Goal: Task Accomplishment & Management: Use online tool/utility

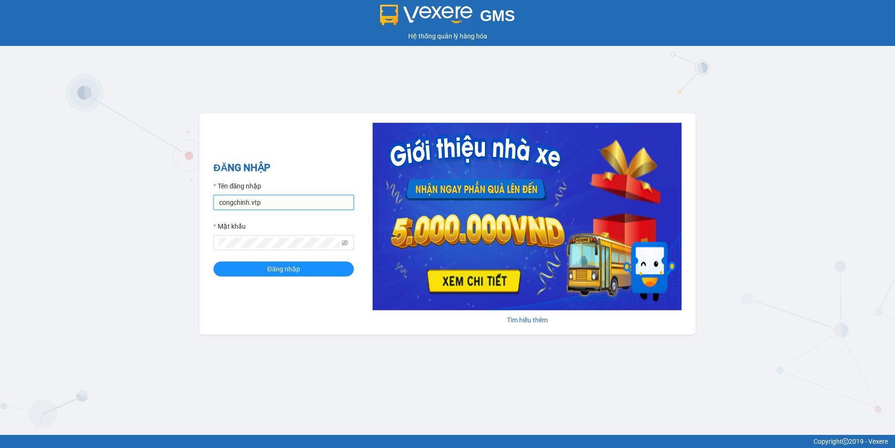
click at [284, 199] on input "congchinh.vtp" at bounding box center [283, 202] width 140 height 15
type input "vuthiphuong.vtp"
click at [213, 261] on button "Đăng nhập" at bounding box center [283, 268] width 140 height 15
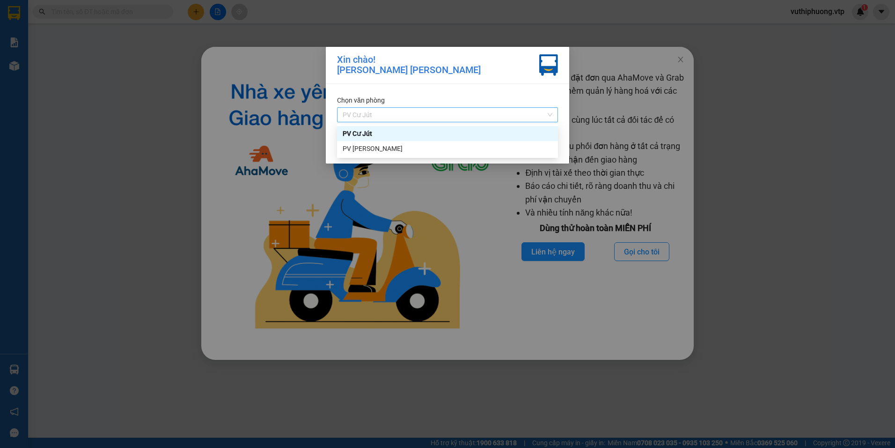
click at [515, 112] on span "PV Cư Jút" at bounding box center [448, 115] width 210 height 14
click at [428, 148] on div "PV [PERSON_NAME]" at bounding box center [448, 148] width 210 height 10
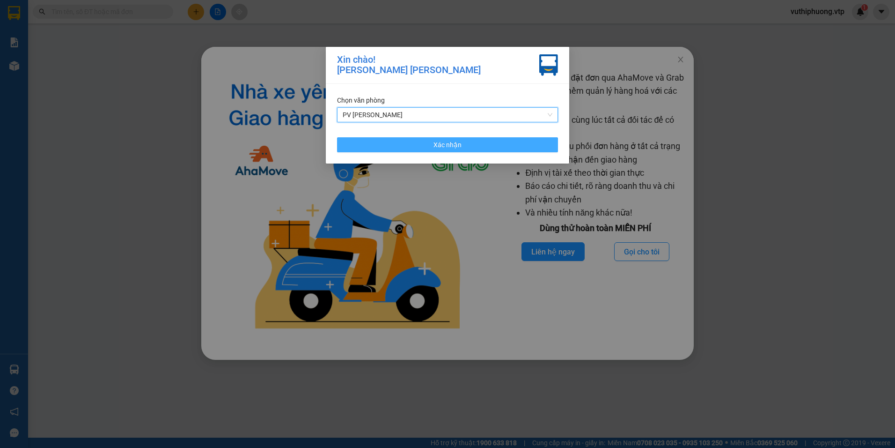
click at [505, 144] on button "Xác nhận" at bounding box center [447, 144] width 221 height 15
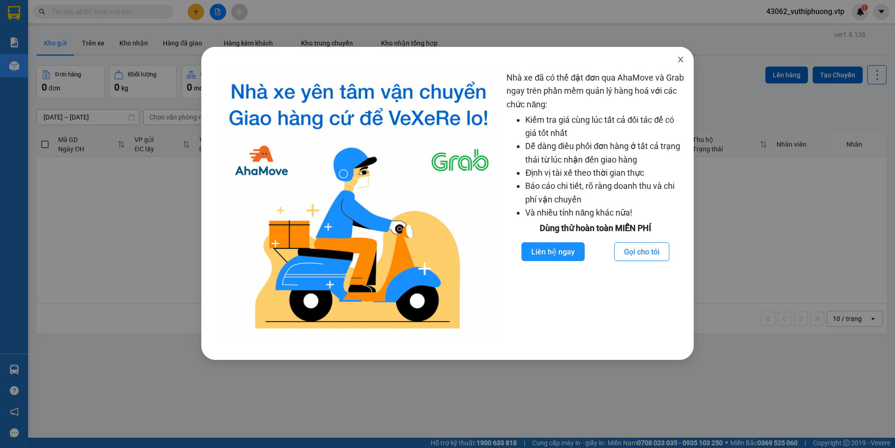
click at [683, 58] on icon "close" at bounding box center [680, 59] width 7 height 7
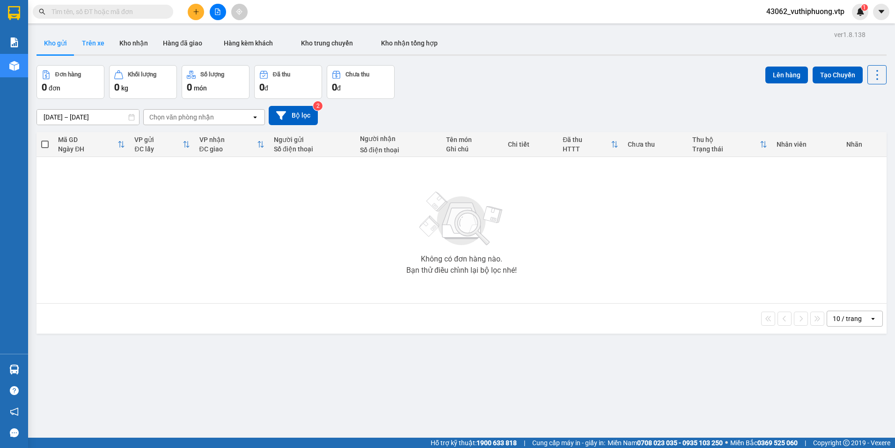
click at [94, 36] on button "Trên xe" at bounding box center [92, 43] width 37 height 22
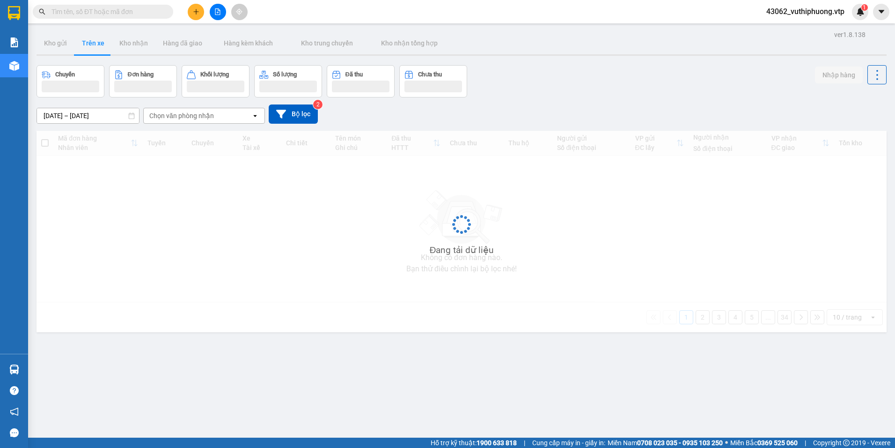
click at [213, 111] on div "Chọn văn phòng nhận" at bounding box center [198, 115] width 108 height 15
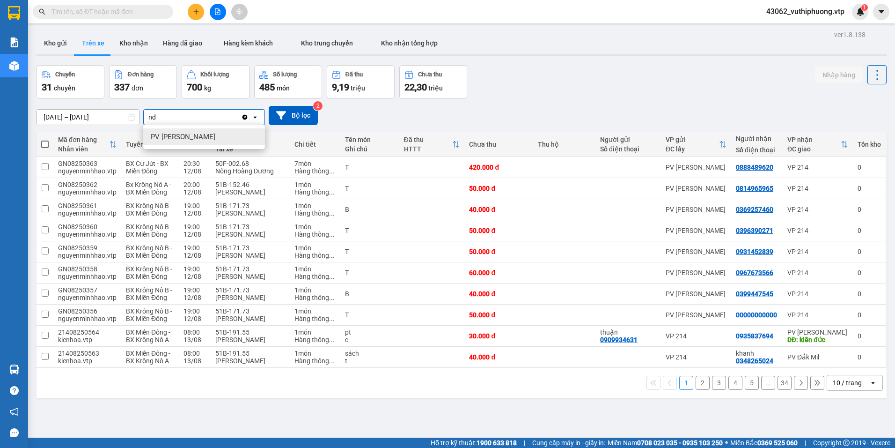
type input "nd"
click at [198, 136] on div "PV [PERSON_NAME]" at bounding box center [204, 136] width 122 height 17
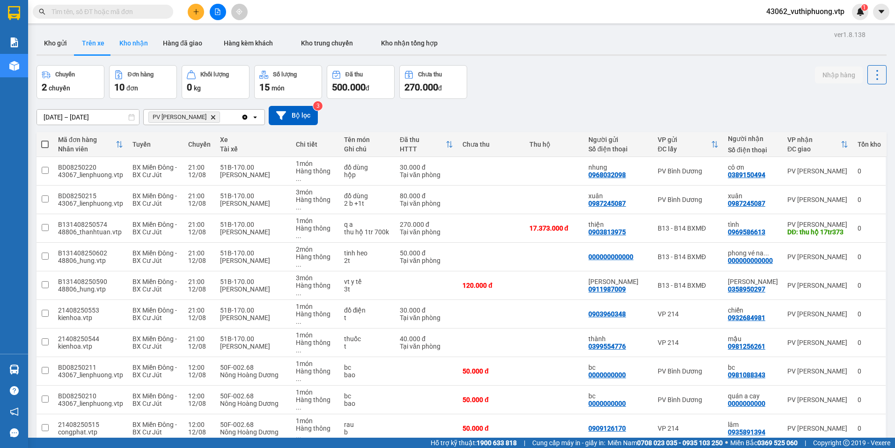
click at [133, 42] on button "Kho nhận" at bounding box center [134, 43] width 44 height 22
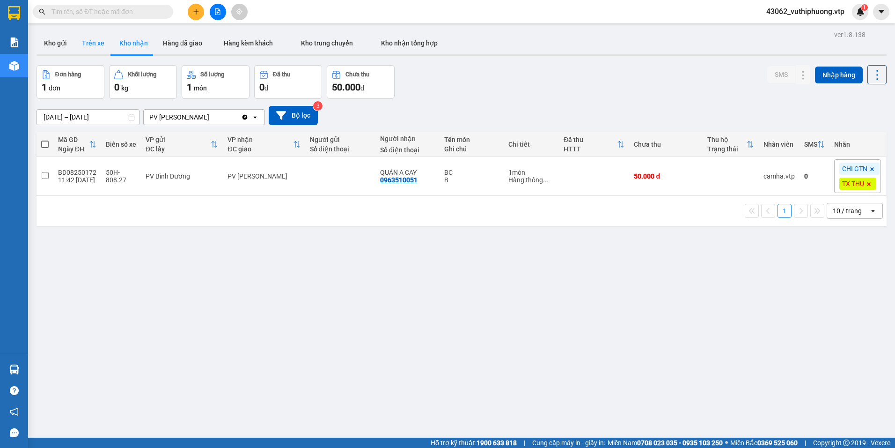
click at [83, 49] on button "Trên xe" at bounding box center [92, 43] width 37 height 22
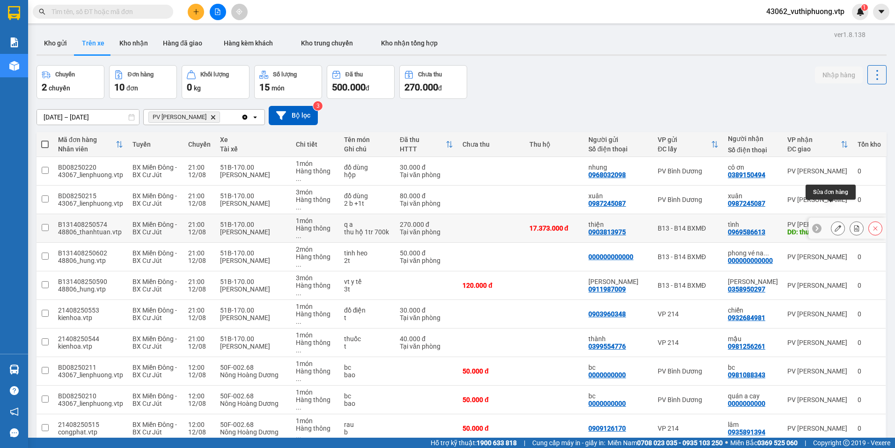
click at [835, 225] on icon at bounding box center [838, 228] width 7 height 7
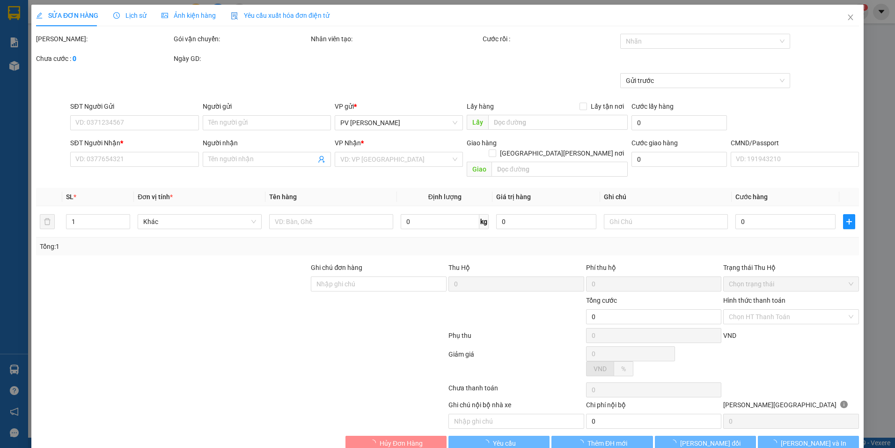
type input "0903813975"
type input "thiện"
type input "0969586613"
type input "tình"
type input "thu hộ 17tr373"
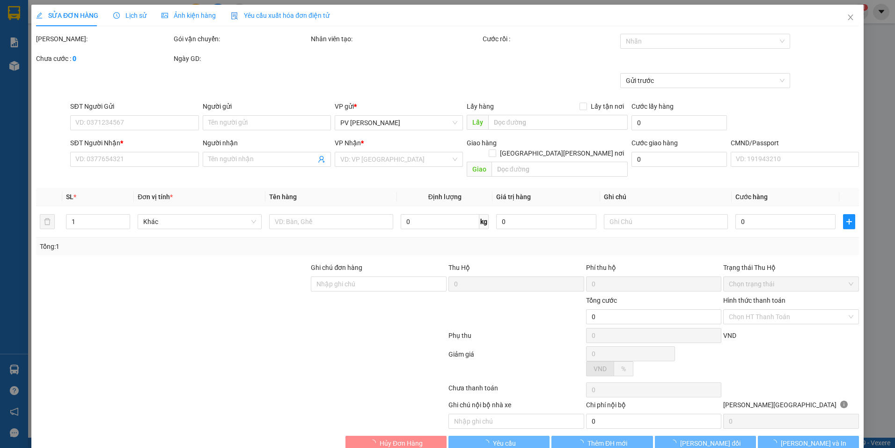
type input "17.373.000"
type input "200.000"
type input "270.000"
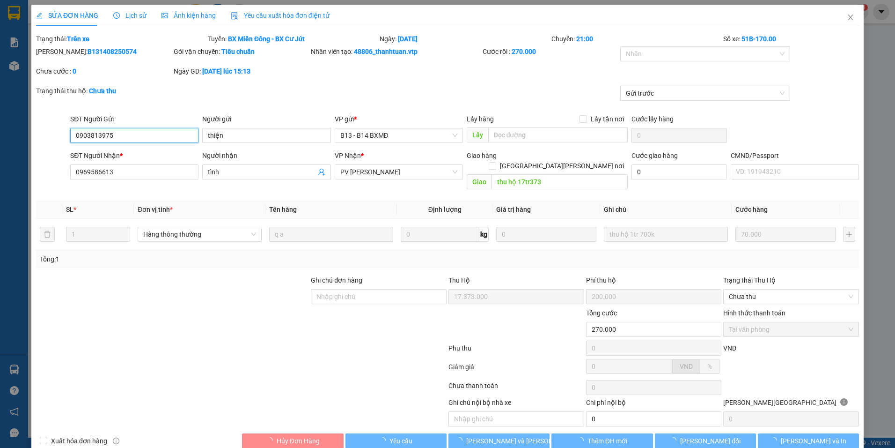
type input "3.500"
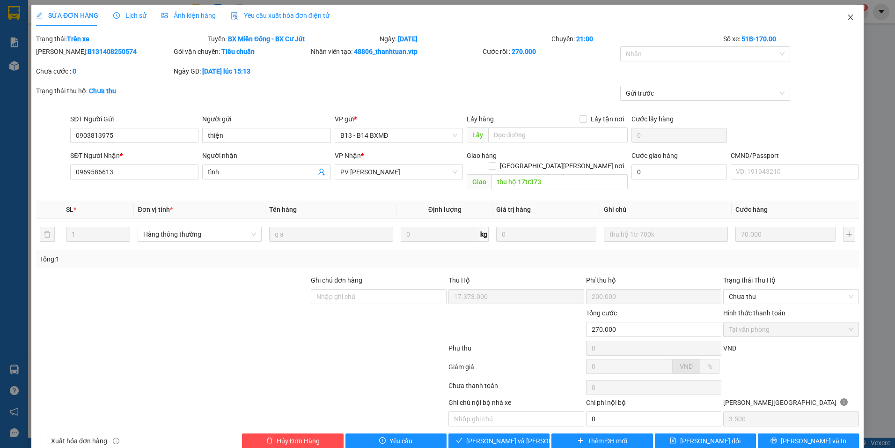
click at [847, 20] on icon "close" at bounding box center [850, 17] width 7 height 7
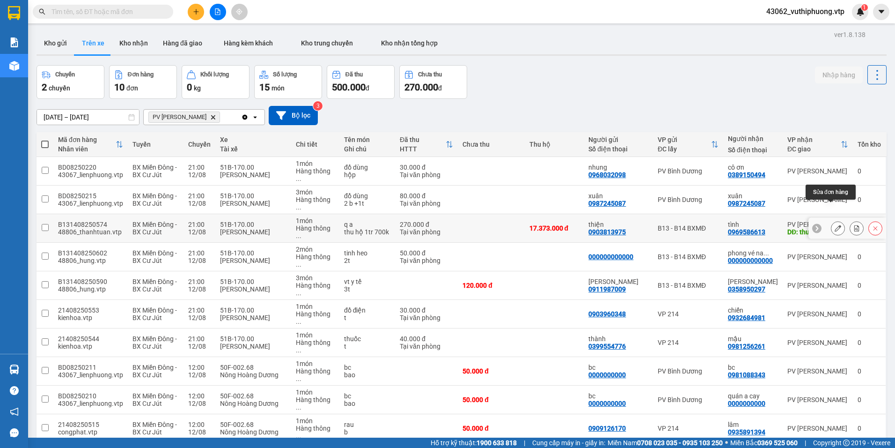
click at [835, 225] on icon at bounding box center [838, 228] width 7 height 7
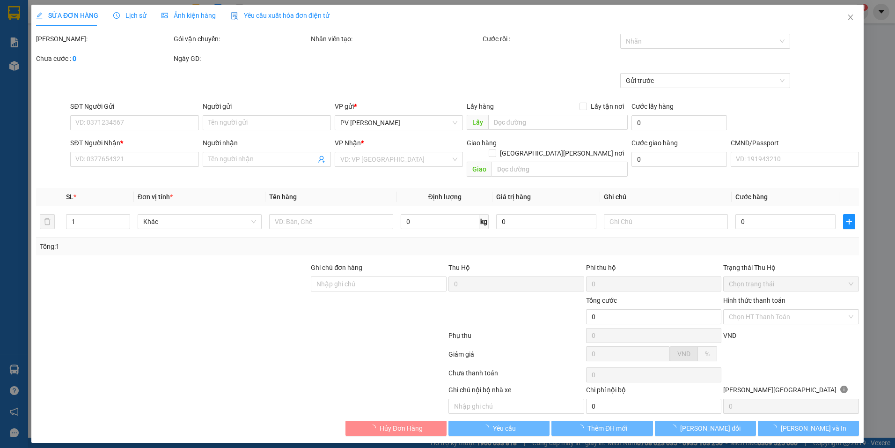
type input "3.500"
type input "0903813975"
type input "thiện"
type input "0969586613"
type input "tình"
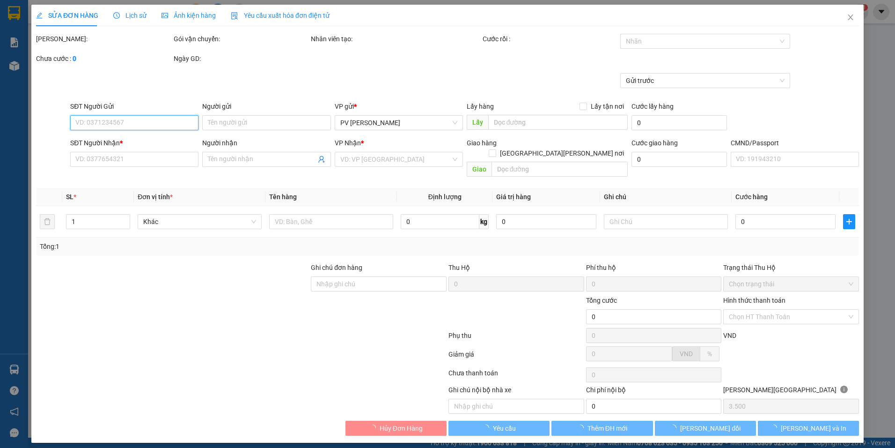
type input "thu hộ 17tr373"
type input "17.373.000"
type input "200.000"
type input "270.000"
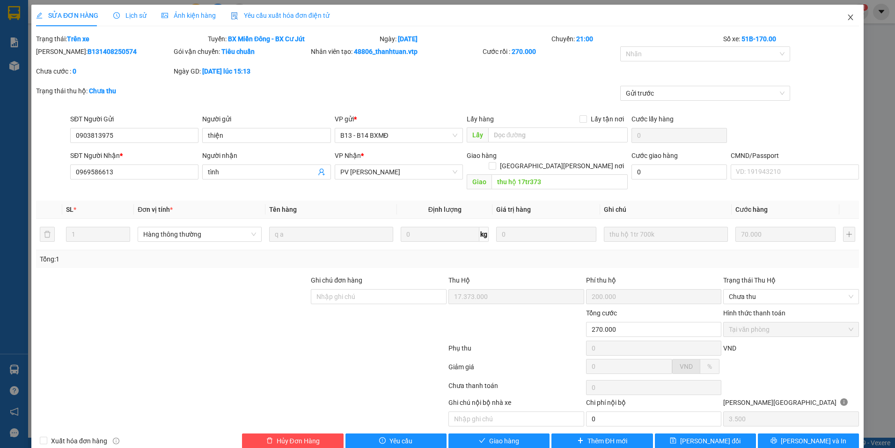
click at [844, 14] on span "Close" at bounding box center [851, 18] width 26 height 26
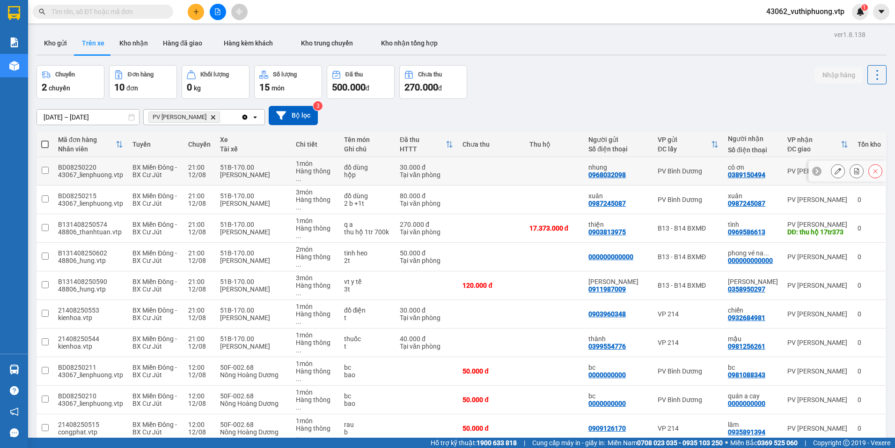
click at [106, 163] on div "BD08250220" at bounding box center [90, 166] width 65 height 7
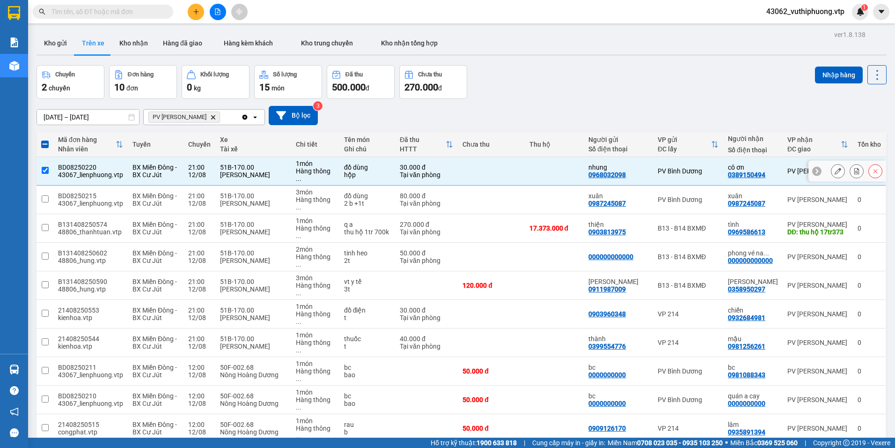
click at [83, 173] on div "43067_lienphuong.vtp" at bounding box center [90, 174] width 65 height 7
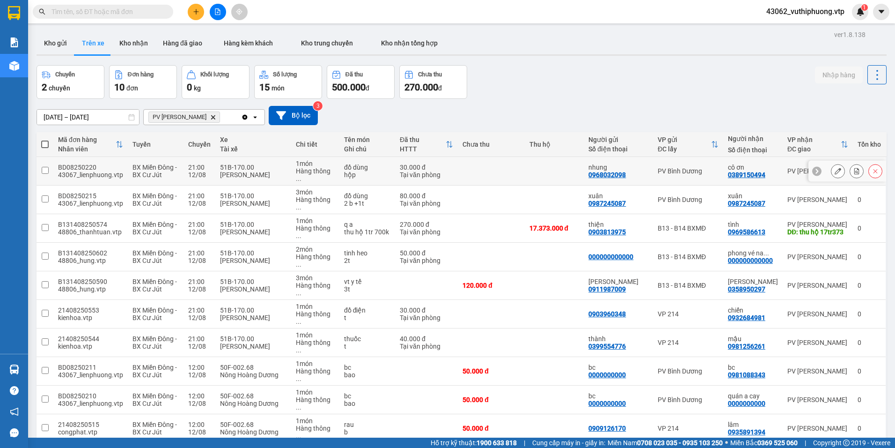
click at [73, 164] on div "BD08250220" at bounding box center [90, 166] width 65 height 7
checkbox input "true"
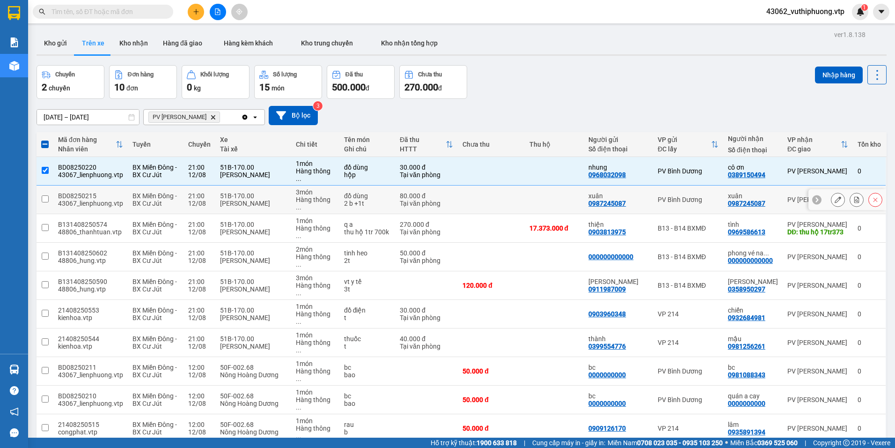
click at [65, 192] on div "BD08250215" at bounding box center [90, 195] width 65 height 7
checkbox input "true"
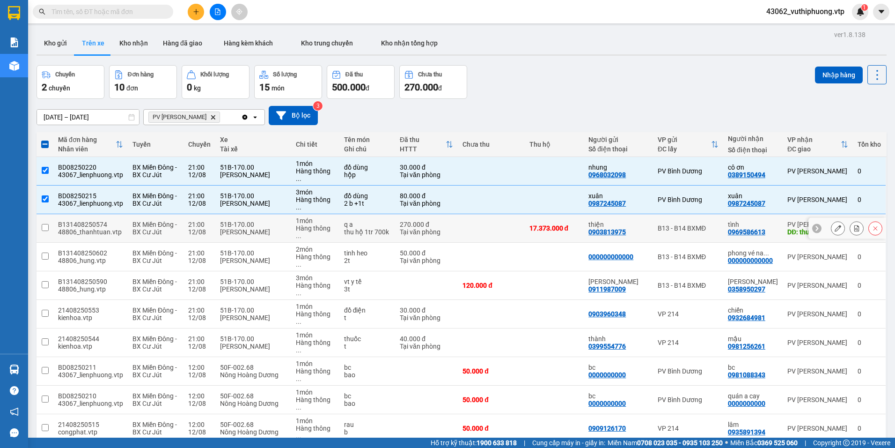
click at [64, 221] on div "B131408250574" at bounding box center [90, 224] width 65 height 7
checkbox input "true"
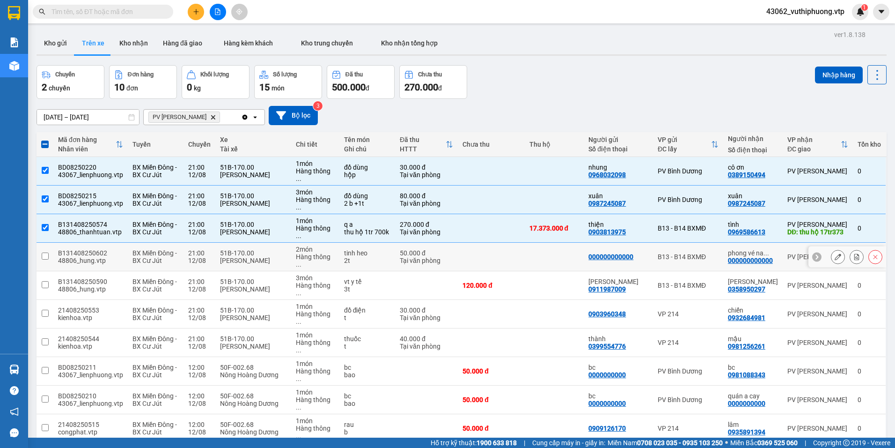
click at [55, 243] on td "B131408250602 48806_hung.vtp" at bounding box center [90, 257] width 74 height 29
checkbox input "true"
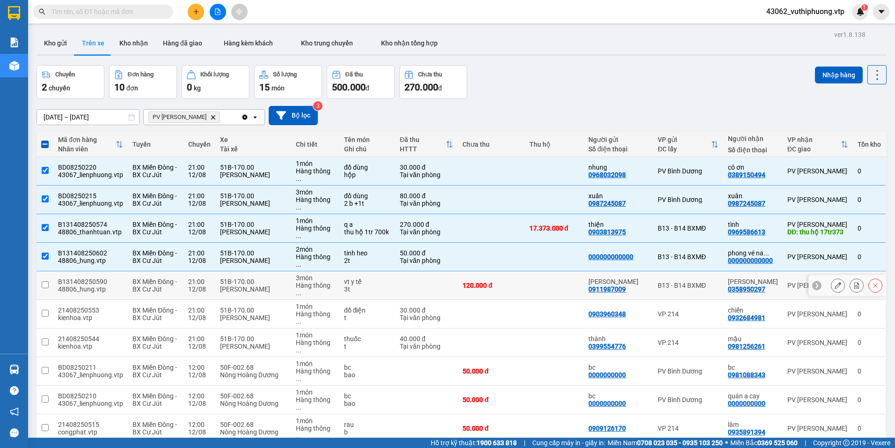
click at [55, 271] on td "B131408250590 48806_hung.vtp" at bounding box center [90, 285] width 74 height 29
checkbox input "true"
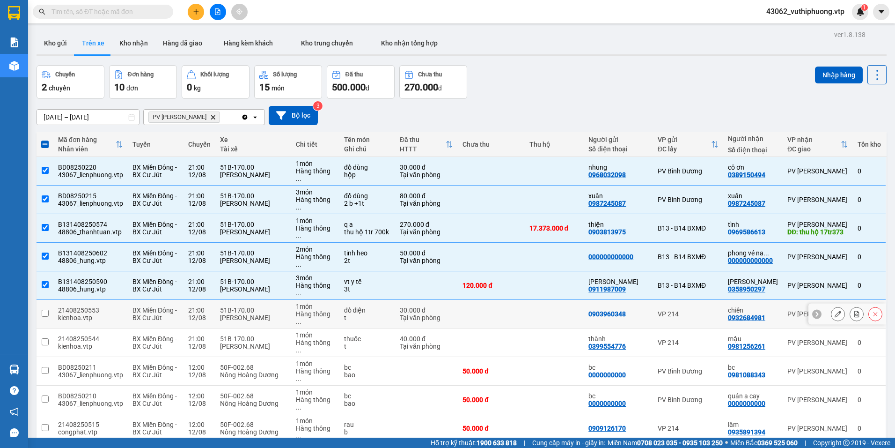
click at [57, 300] on td "21408250553 kienhoa.vtp" at bounding box center [90, 314] width 74 height 29
checkbox input "true"
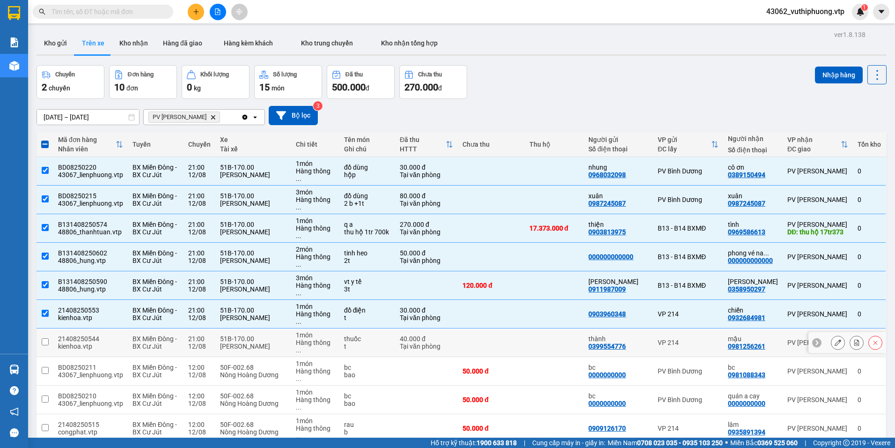
click at [60, 335] on div "21408250544" at bounding box center [90, 338] width 65 height 7
checkbox input "true"
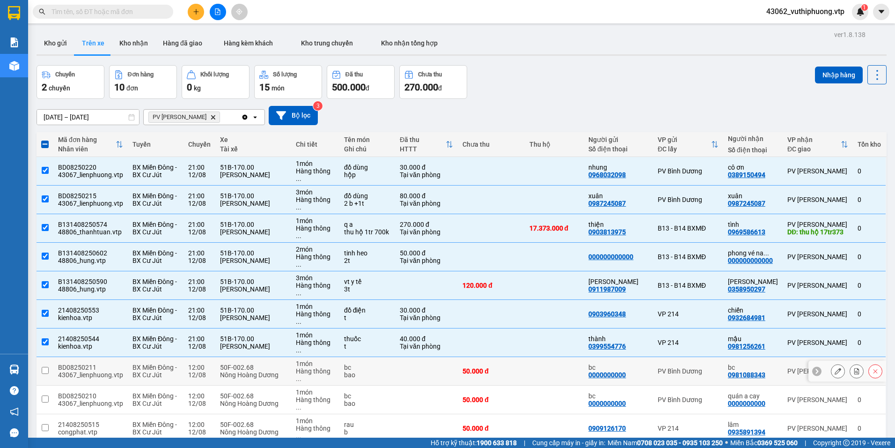
click at [67, 371] on div "43067_lienphuong.vtp" at bounding box center [90, 374] width 65 height 7
checkbox input "true"
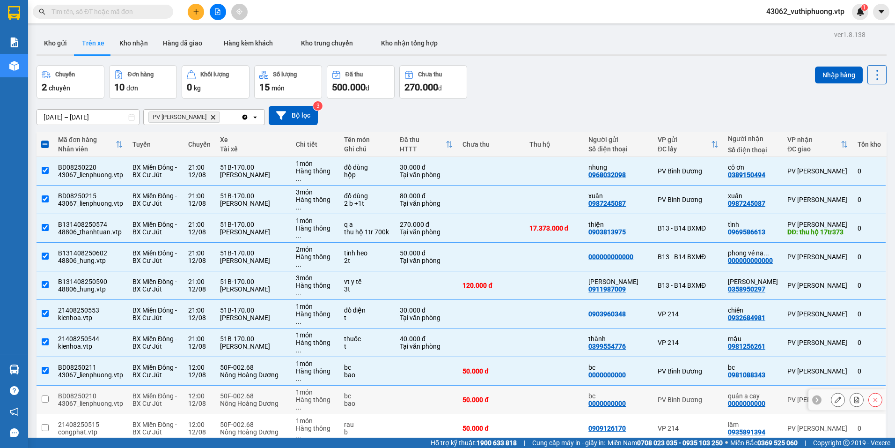
click at [66, 399] on div "43067_lienphuong.vtp" at bounding box center [90, 402] width 65 height 7
checkbox input "true"
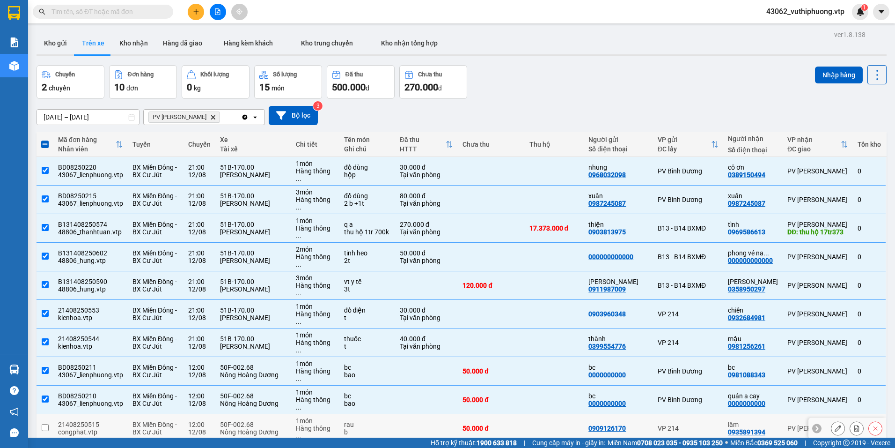
click at [74, 420] on div "21408250515" at bounding box center [90, 423] width 65 height 7
checkbox input "true"
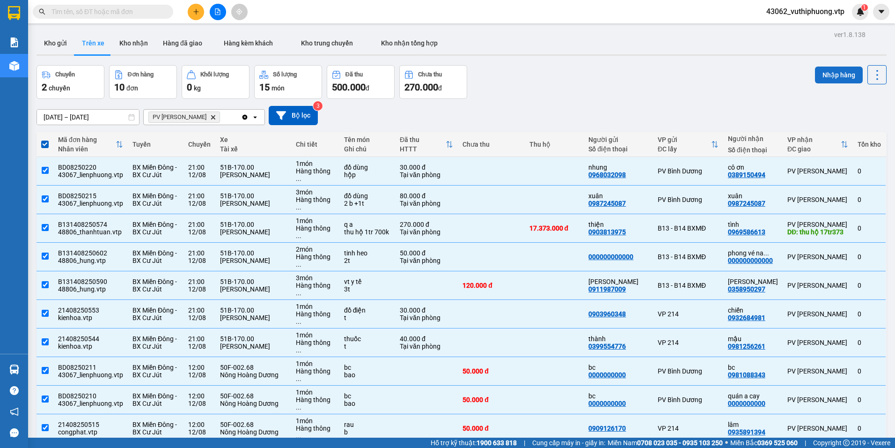
click at [831, 68] on button "Nhập hàng" at bounding box center [839, 74] width 48 height 17
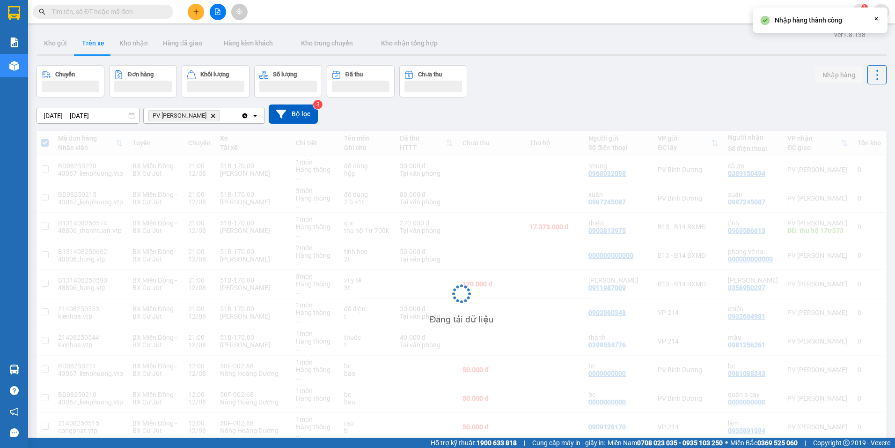
checkbox input "false"
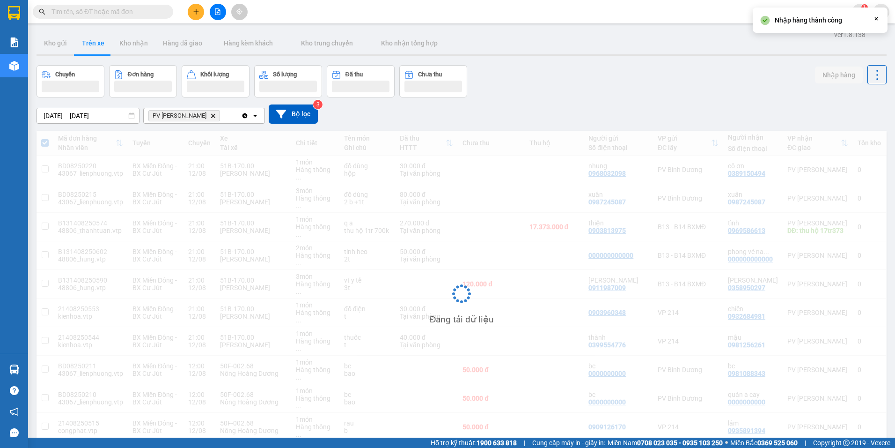
checkbox input "false"
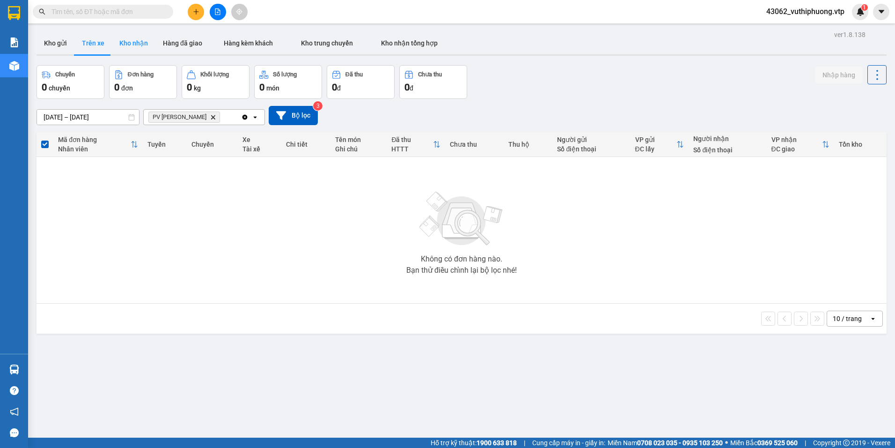
click at [147, 45] on button "Kho nhận" at bounding box center [134, 43] width 44 height 22
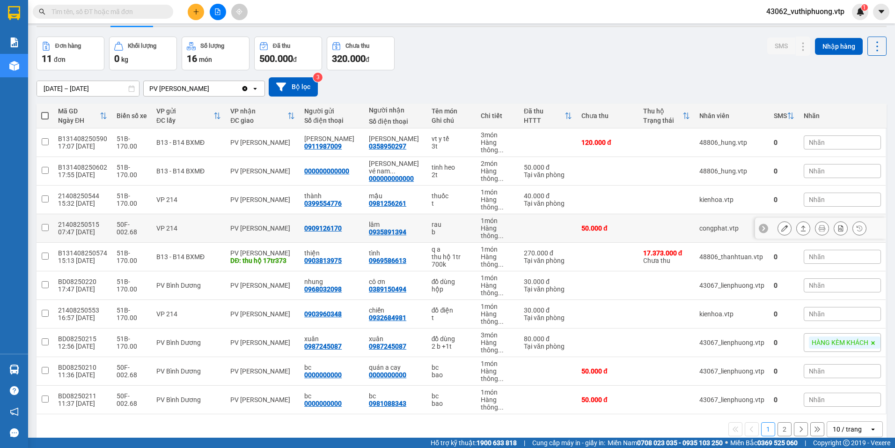
scroll to position [44, 0]
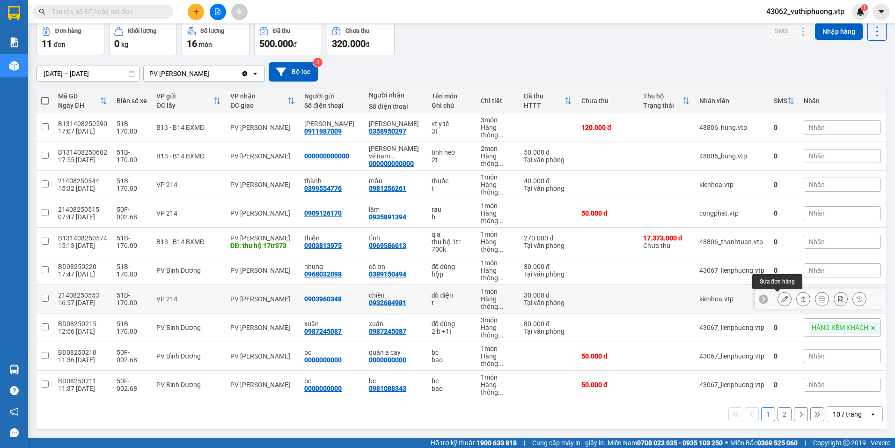
click at [781, 296] on icon at bounding box center [784, 298] width 7 height 7
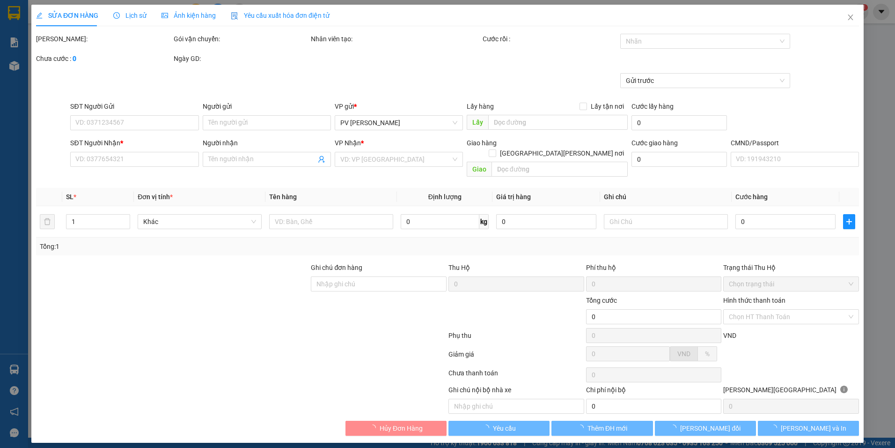
type input "0903960348"
type input "0932684981"
type input "chiến"
type input "30.000"
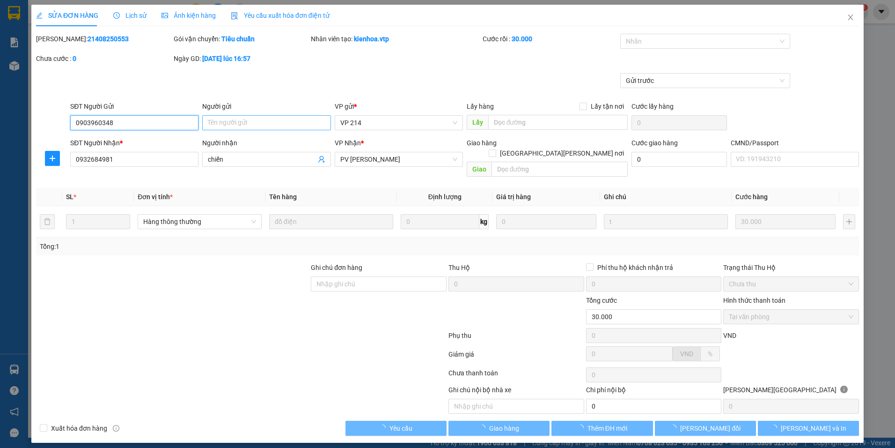
type input "1.500"
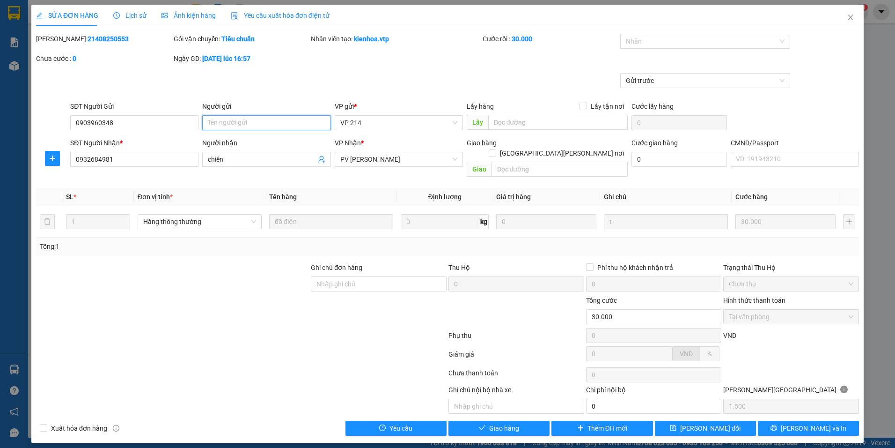
click at [308, 123] on input "Người gửi" at bounding box center [266, 122] width 128 height 15
click at [852, 19] on icon "close" at bounding box center [850, 18] width 5 height 6
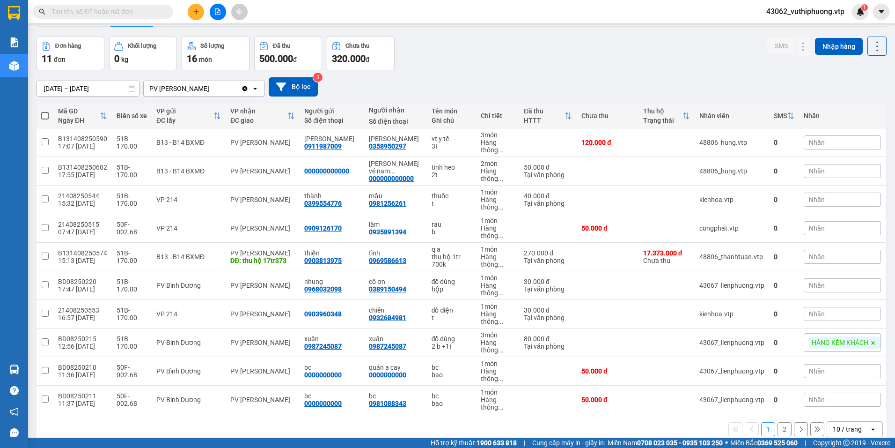
scroll to position [44, 0]
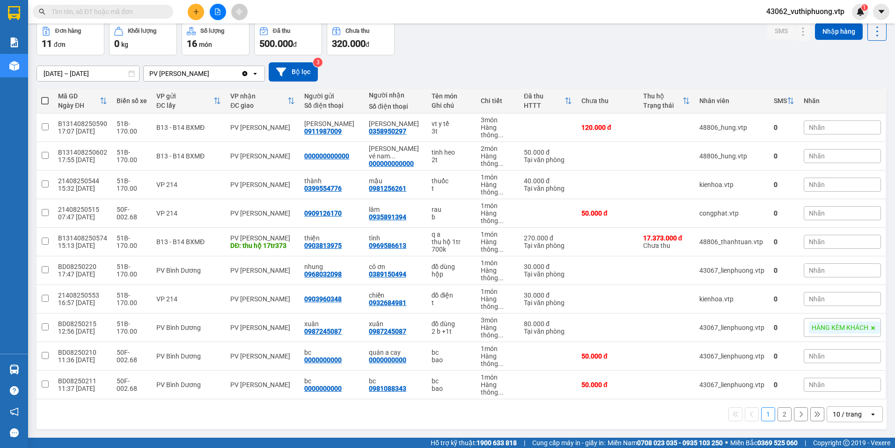
click at [778, 410] on button "2" at bounding box center [785, 414] width 14 height 14
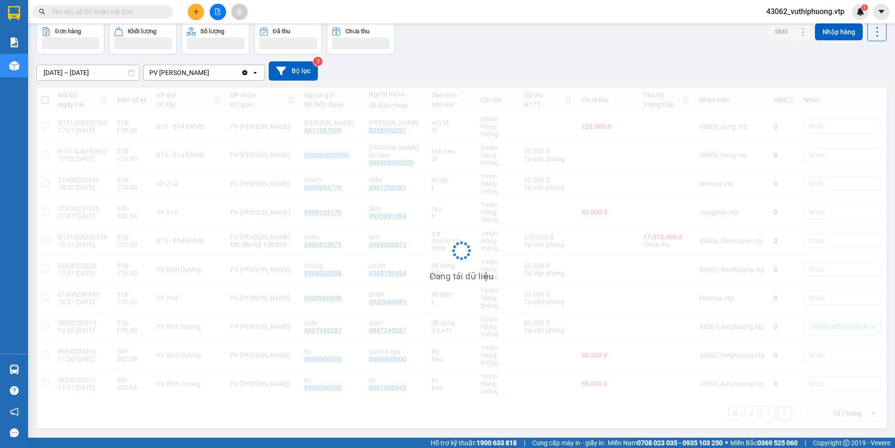
scroll to position [43, 0]
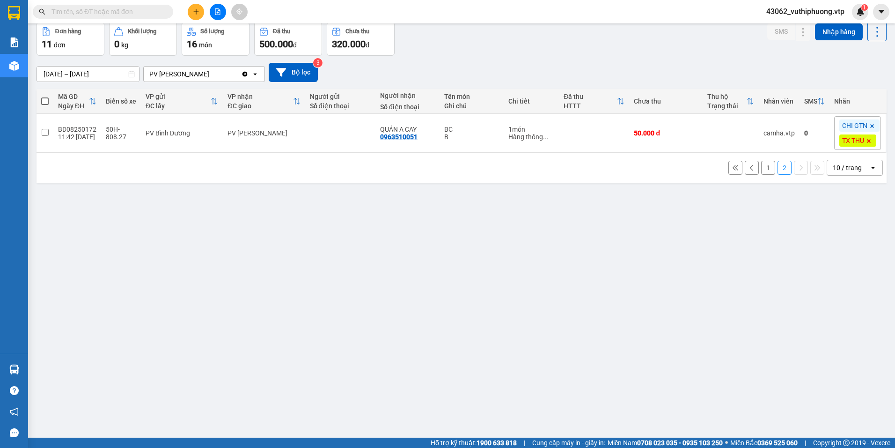
click at [761, 165] on button "1" at bounding box center [768, 168] width 14 height 14
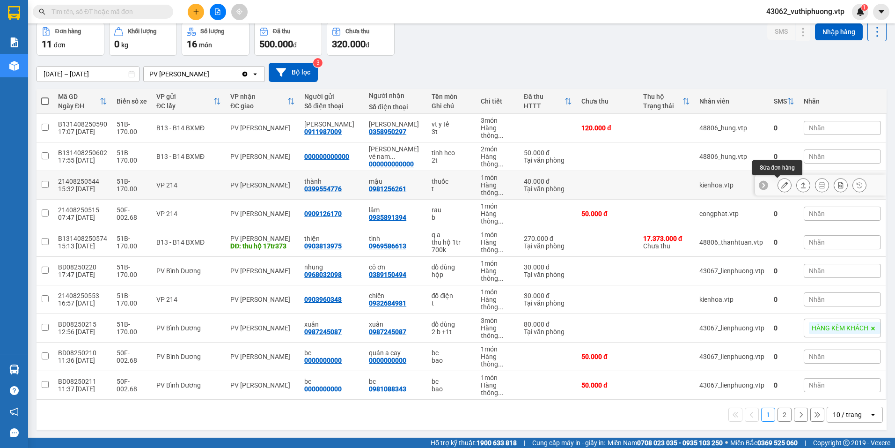
click at [781, 185] on icon at bounding box center [784, 185] width 7 height 7
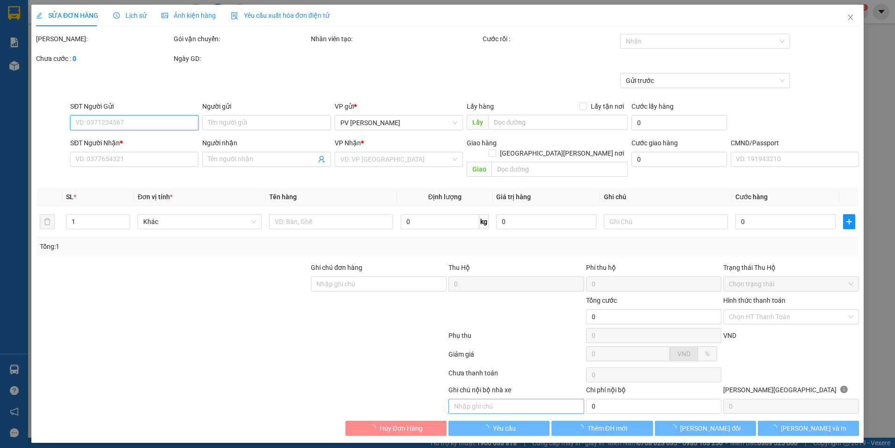
type input "2.000"
type input "0399554776"
type input "thành"
type input "0981256261"
type input "mậu"
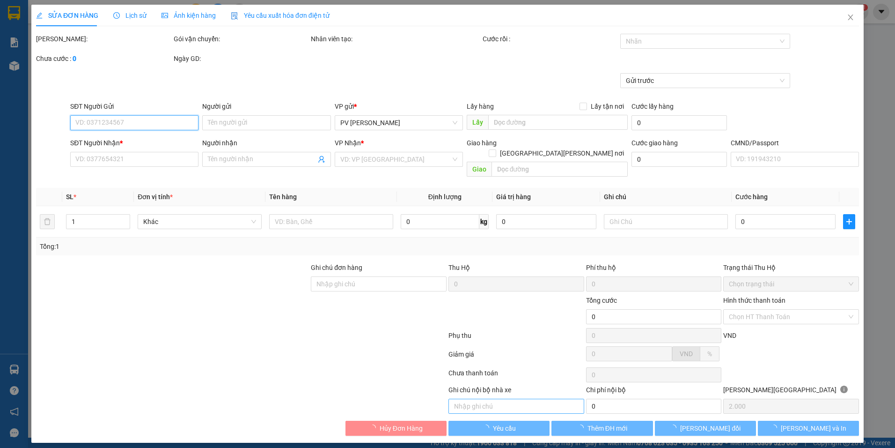
type input "40.000"
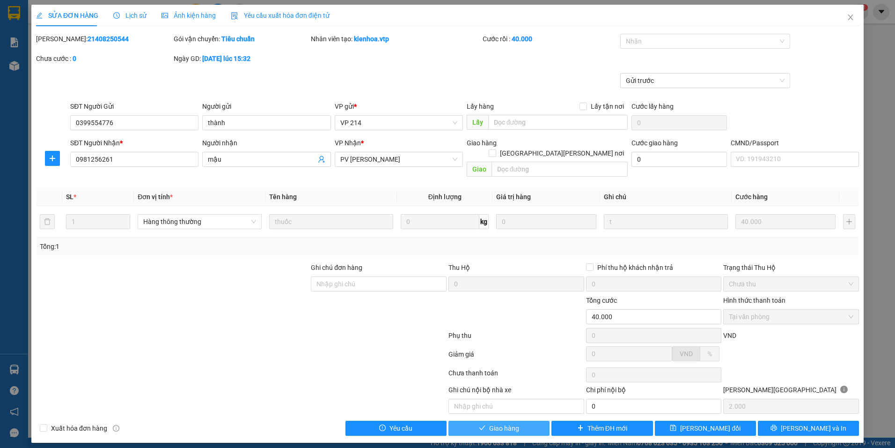
click at [509, 423] on span "Giao hàng" at bounding box center [504, 428] width 30 height 10
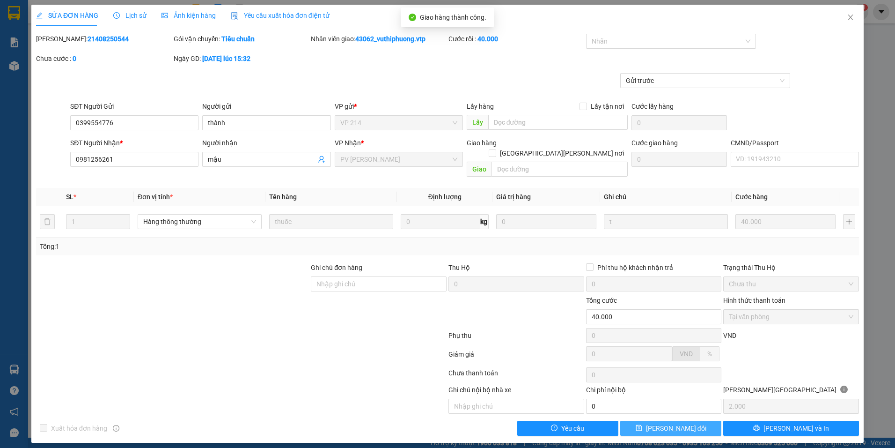
click at [686, 423] on span "[PERSON_NAME] đổi" at bounding box center [676, 428] width 60 height 10
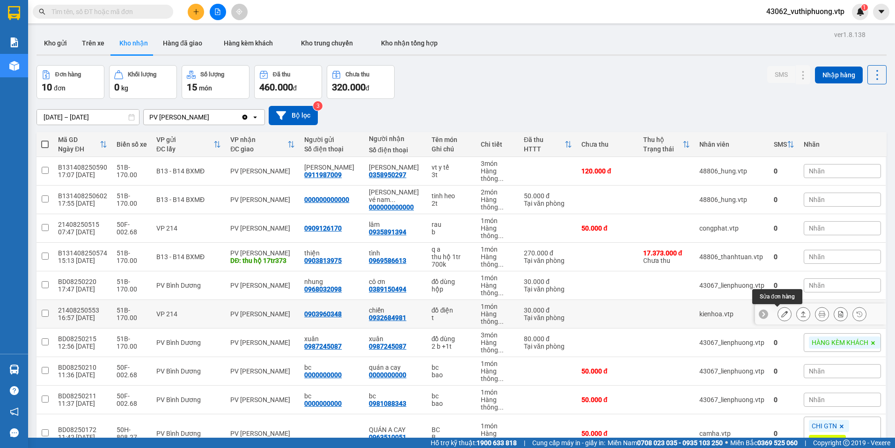
click at [781, 313] on icon at bounding box center [784, 313] width 7 height 7
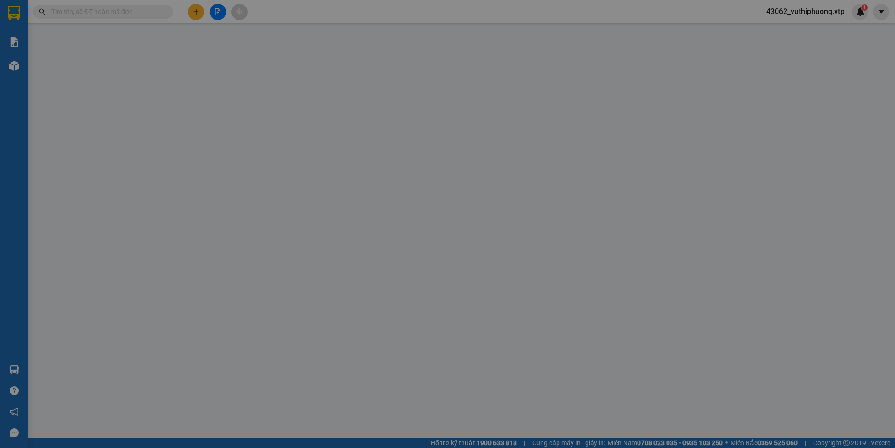
type input "1.500"
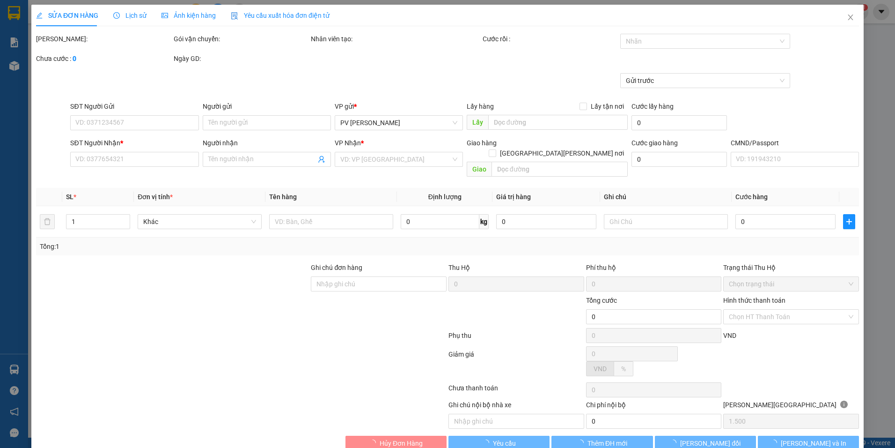
type input "0903960348"
type input "0932684981"
type input "chiến"
type input "30.000"
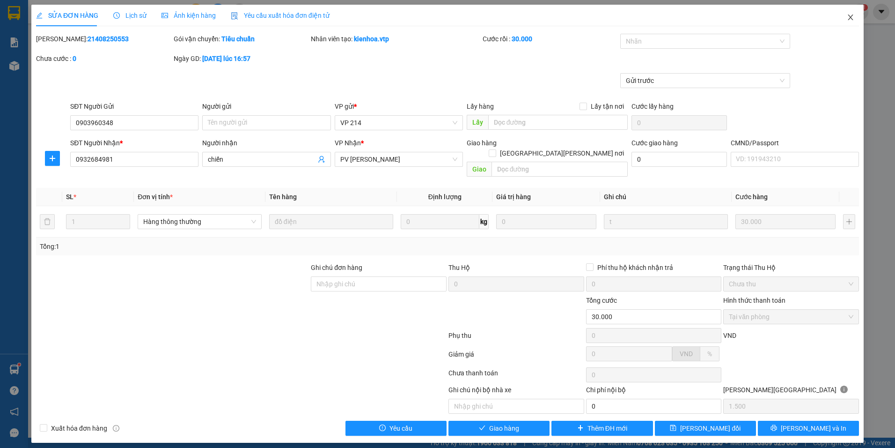
click at [851, 16] on icon "close" at bounding box center [850, 17] width 7 height 7
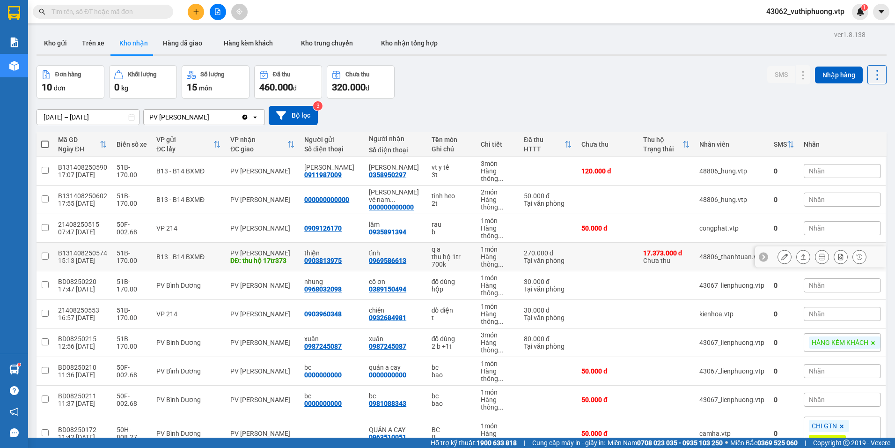
scroll to position [54, 0]
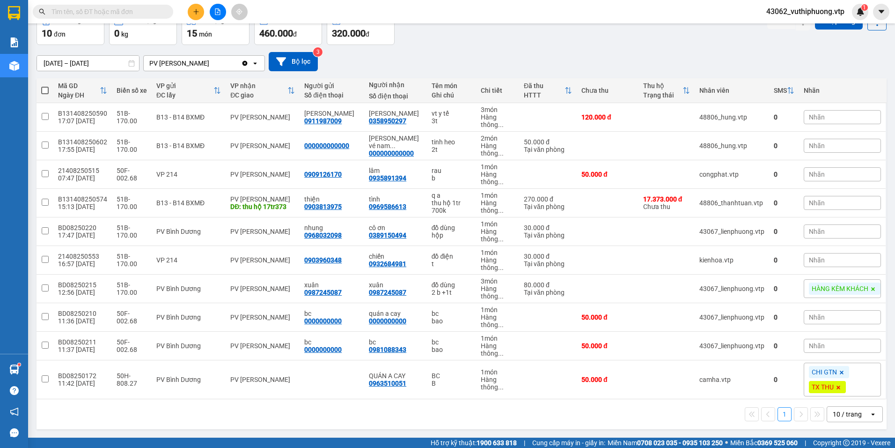
click at [140, 9] on input "text" at bounding box center [107, 12] width 110 height 10
click at [781, 347] on icon at bounding box center [784, 345] width 7 height 7
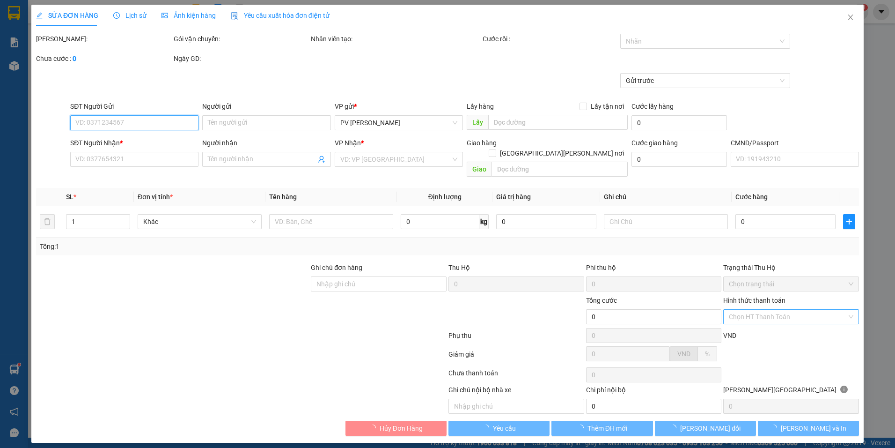
type input "2.500"
click at [804, 309] on input "Hình thức thanh toán" at bounding box center [788, 316] width 118 height 14
click at [757, 324] on div "Tại văn phòng" at bounding box center [791, 325] width 125 height 10
type input "0000000000"
type input "bc"
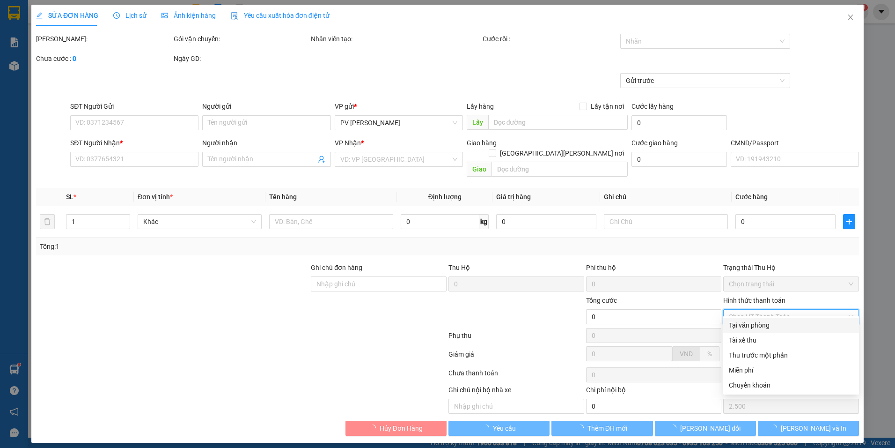
type input "0981088343"
type input "bc"
type input "50.000"
type input "0"
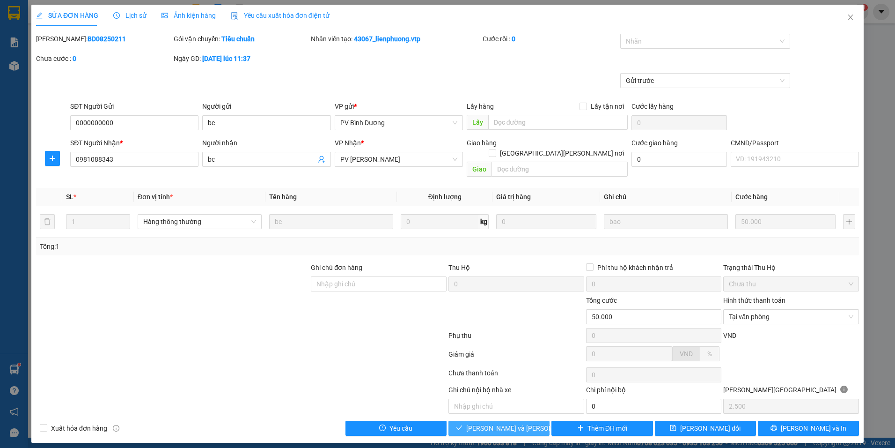
click at [496, 423] on span "[PERSON_NAME] và [PERSON_NAME] hàng" at bounding box center [529, 428] width 126 height 10
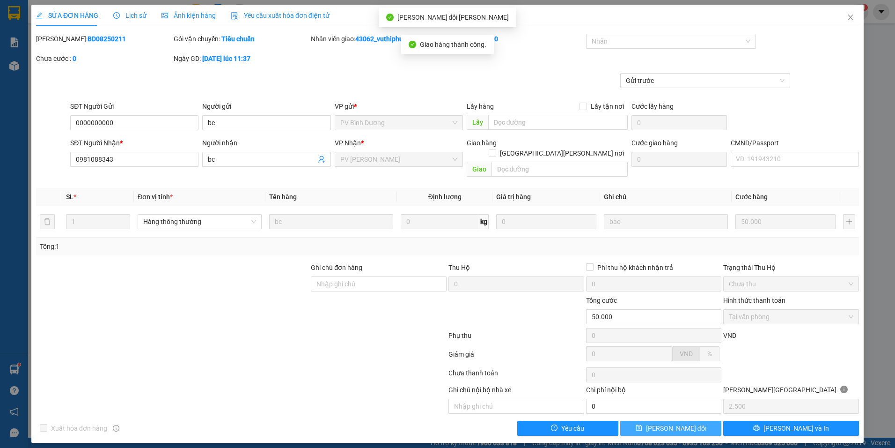
click at [697, 420] on button "[PERSON_NAME] đổi" at bounding box center [670, 427] width 101 height 15
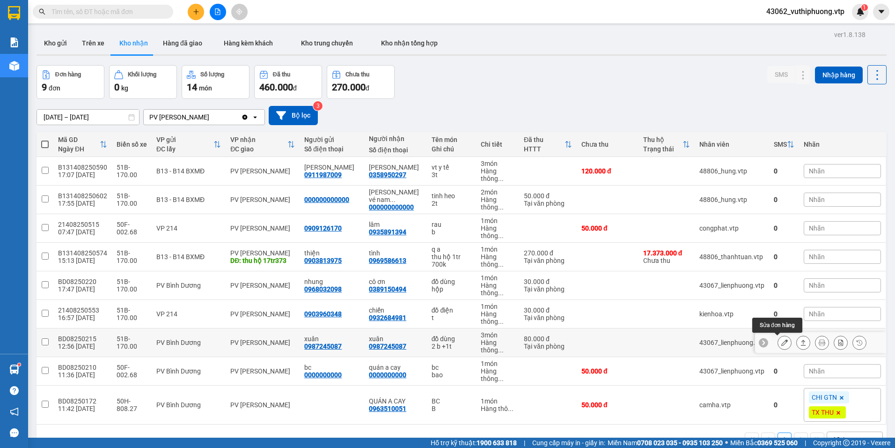
click at [778, 340] on button at bounding box center [784, 342] width 13 height 16
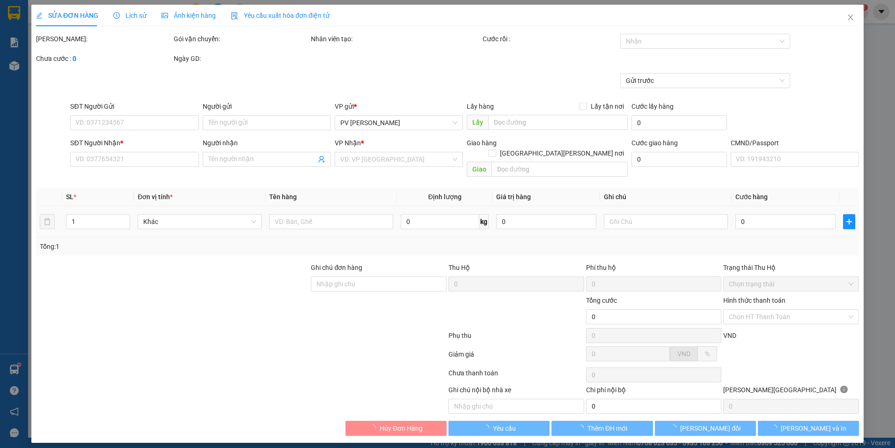
type input "0987245087"
type input "xuân"
type input "0987245087"
type input "xuân"
type input "80.000"
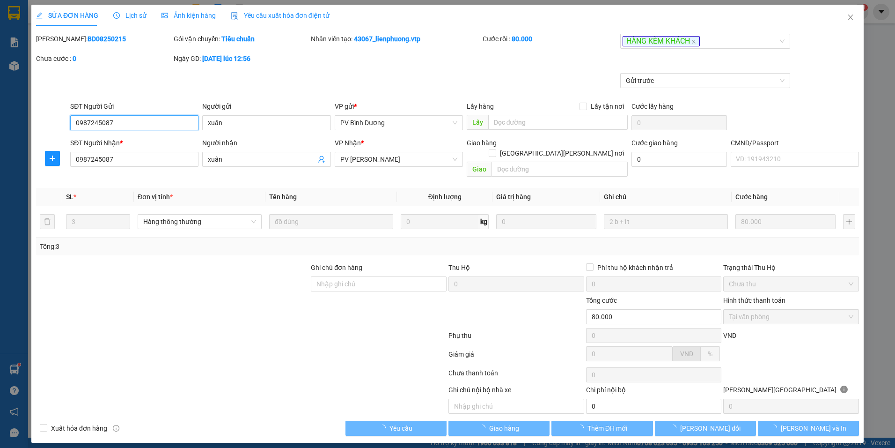
type input "4.000"
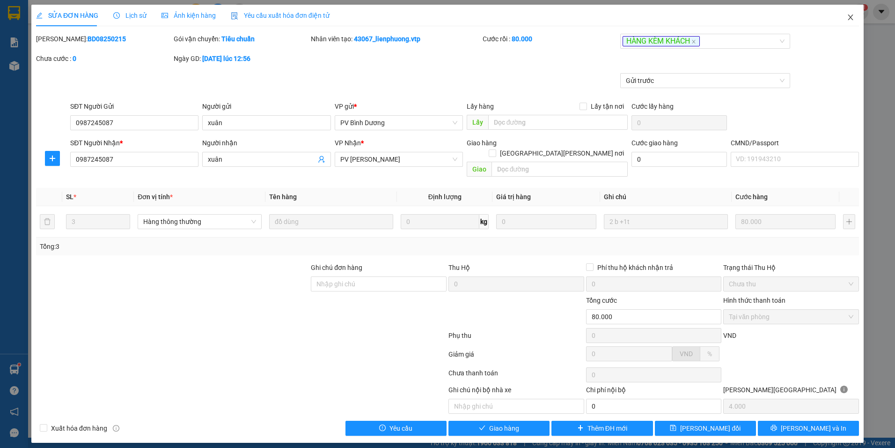
click at [854, 18] on icon "close" at bounding box center [850, 17] width 7 height 7
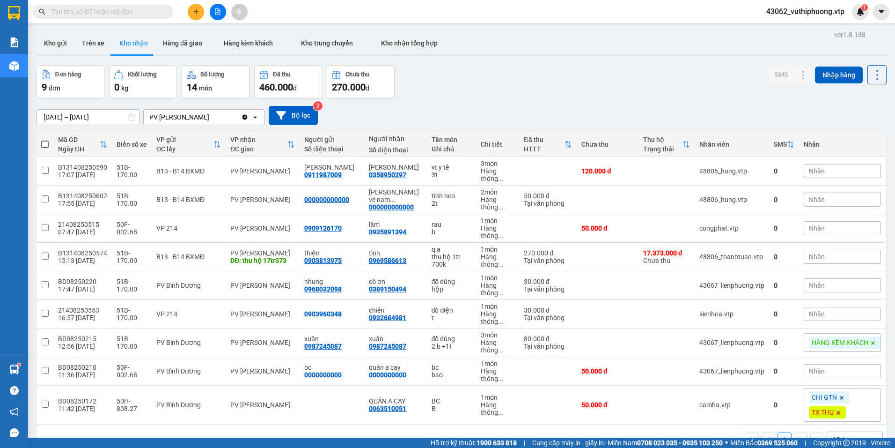
click at [199, 116] on div "PV [PERSON_NAME]" at bounding box center [192, 117] width 97 height 15
click at [207, 129] on div "PV Cư Jút" at bounding box center [204, 136] width 122 height 17
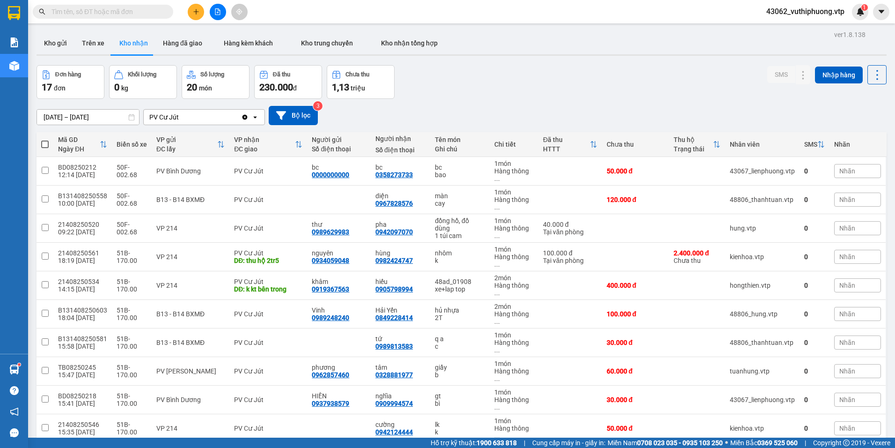
click at [215, 121] on div "PV Cư Jút" at bounding box center [192, 117] width 97 height 15
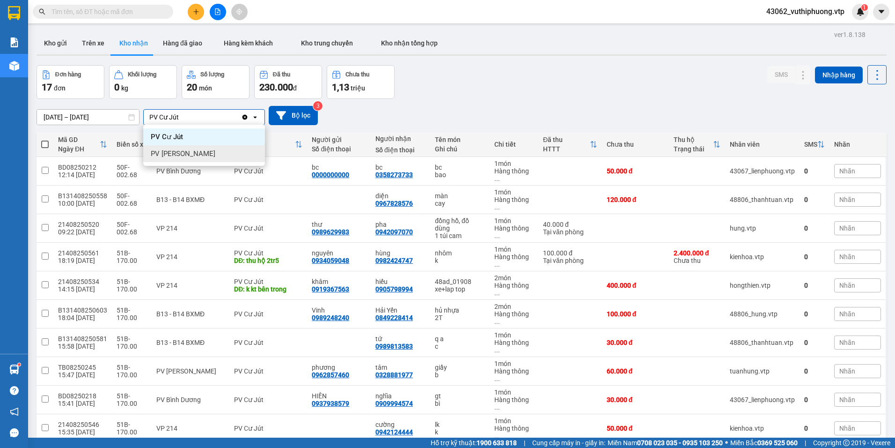
click at [191, 152] on span "PV [PERSON_NAME]" at bounding box center [183, 153] width 65 height 9
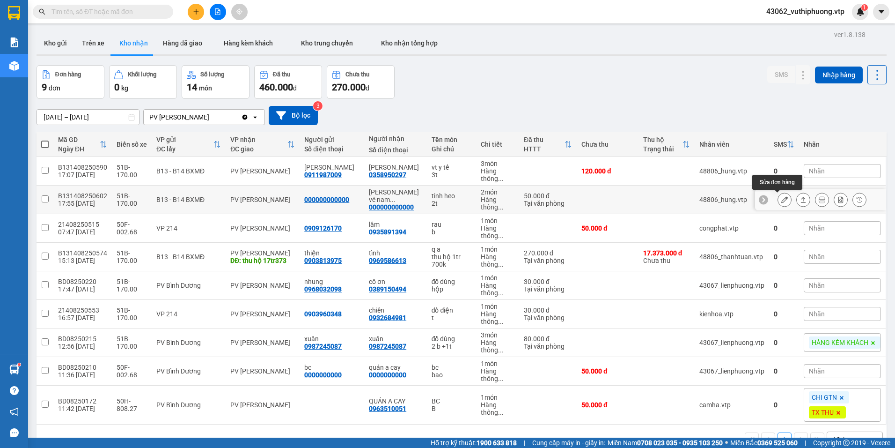
click at [781, 201] on icon at bounding box center [784, 199] width 7 height 7
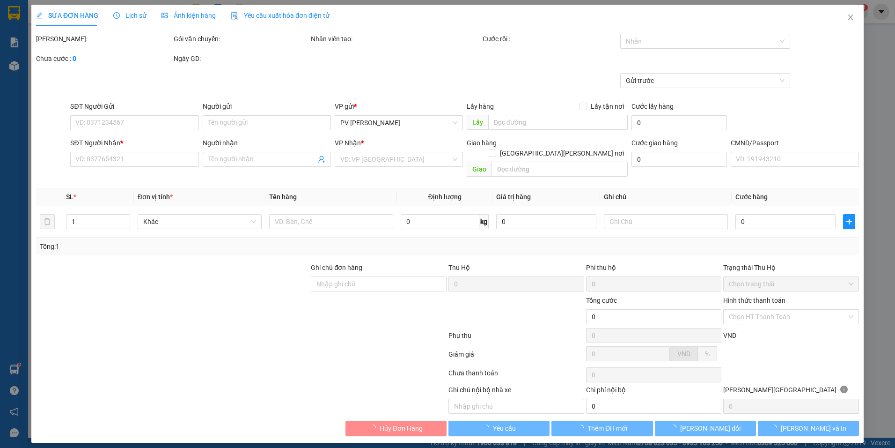
type input "000000000000"
type input "phong vé nam dong"
type input "50.000"
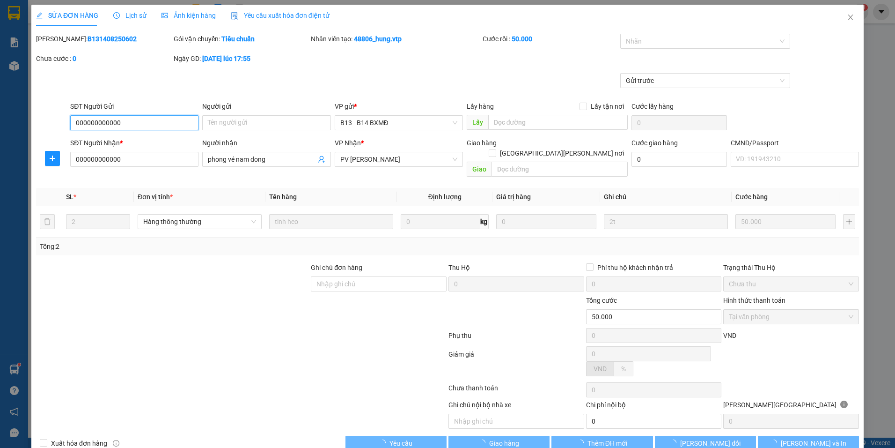
type input "2.500"
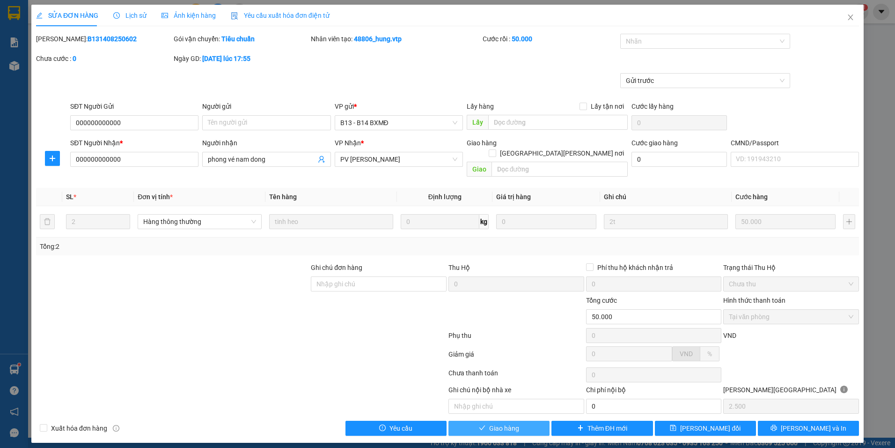
click at [516, 423] on span "Giao hàng" at bounding box center [504, 428] width 30 height 10
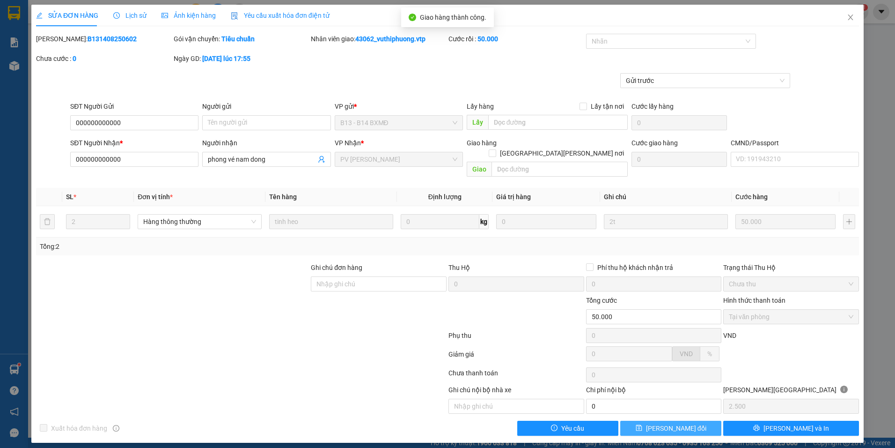
click at [699, 420] on button "[PERSON_NAME] đổi" at bounding box center [670, 427] width 101 height 15
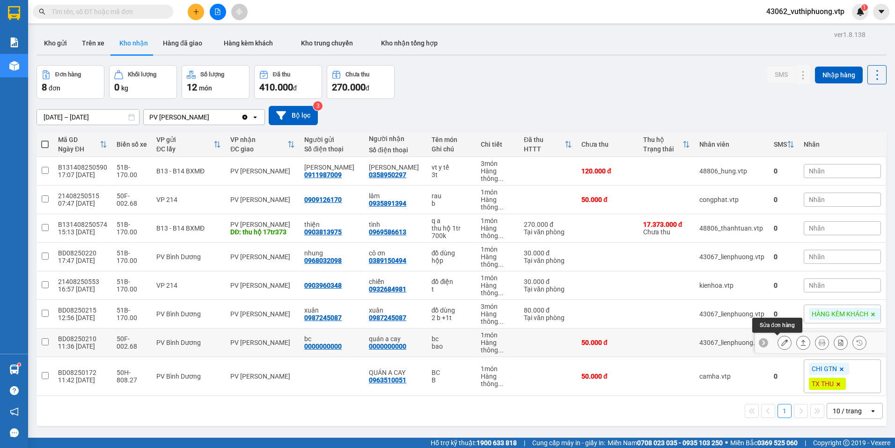
click at [781, 342] on icon at bounding box center [784, 342] width 7 height 7
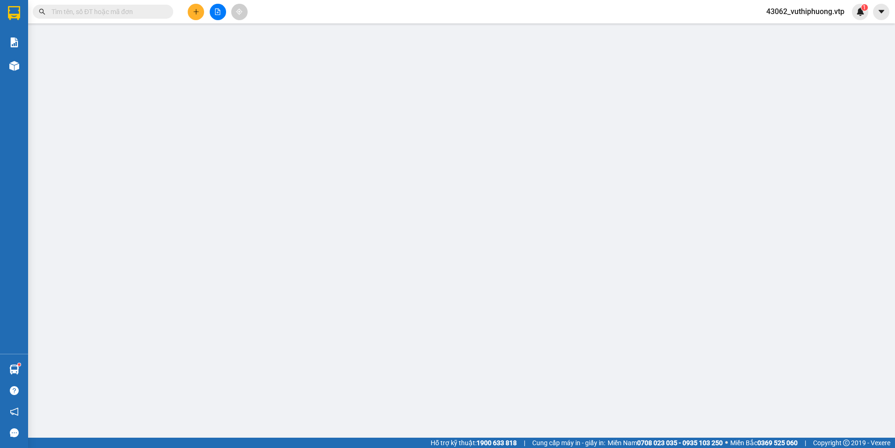
type input "0000000000"
type input "bc"
type input "0000000000"
type input "quán a cay"
type input "50.000"
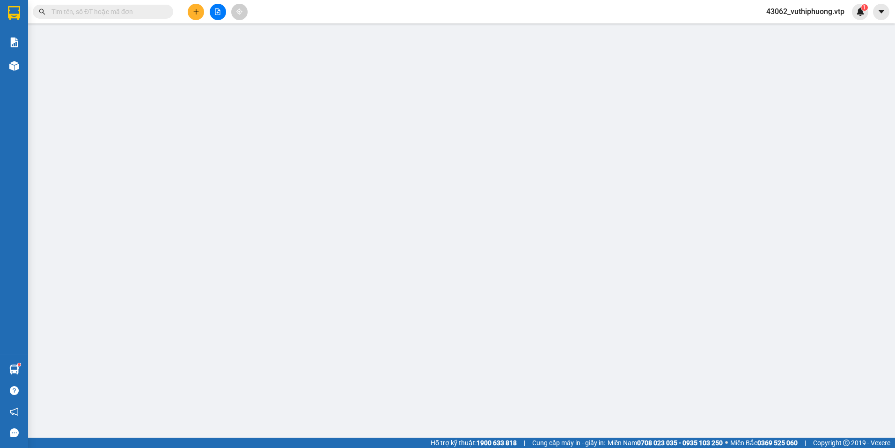
type input "50.000"
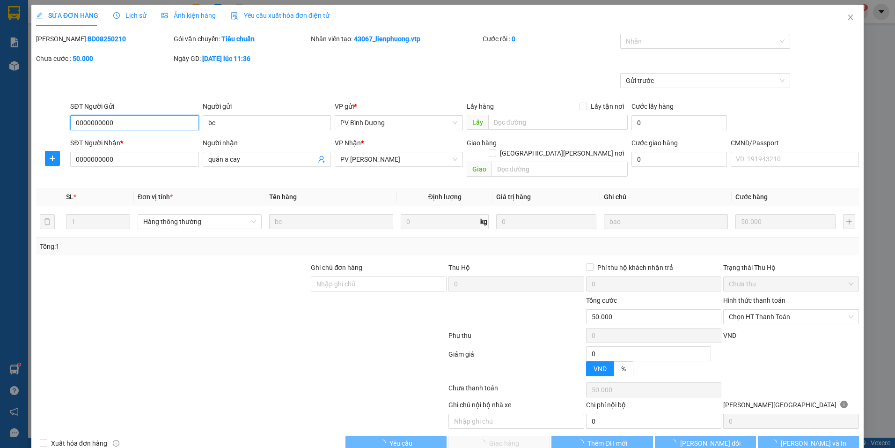
type input "2.500"
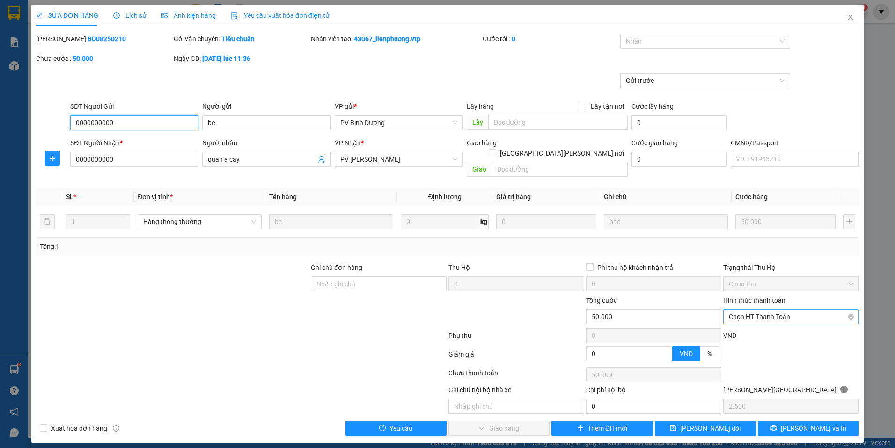
click at [828, 309] on span "Chọn HT Thanh Toán" at bounding box center [791, 316] width 125 height 14
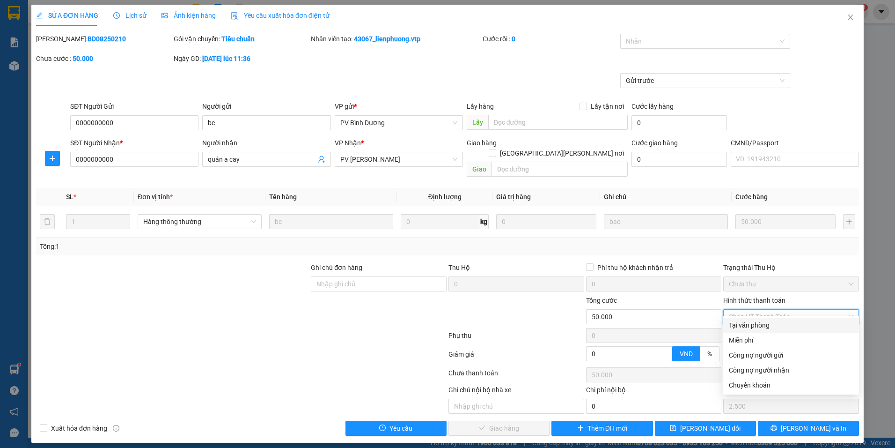
click at [777, 321] on div "Tại văn phòng" at bounding box center [791, 325] width 125 height 10
type input "0"
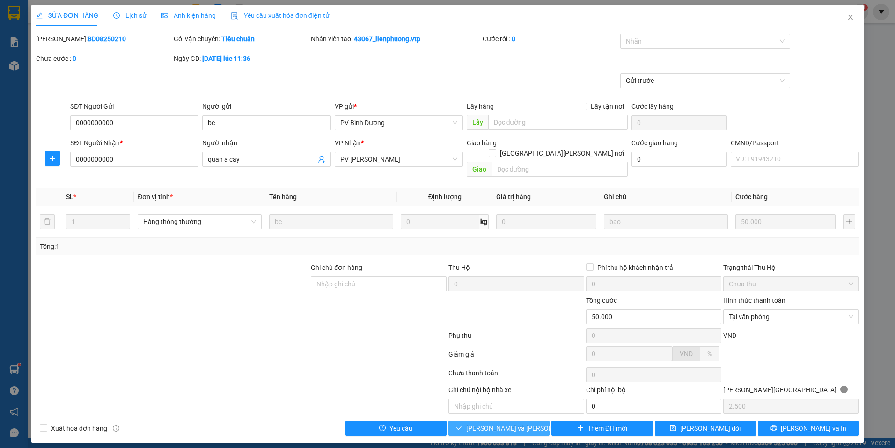
click at [499, 423] on span "[PERSON_NAME] và [PERSON_NAME] hàng" at bounding box center [529, 428] width 126 height 10
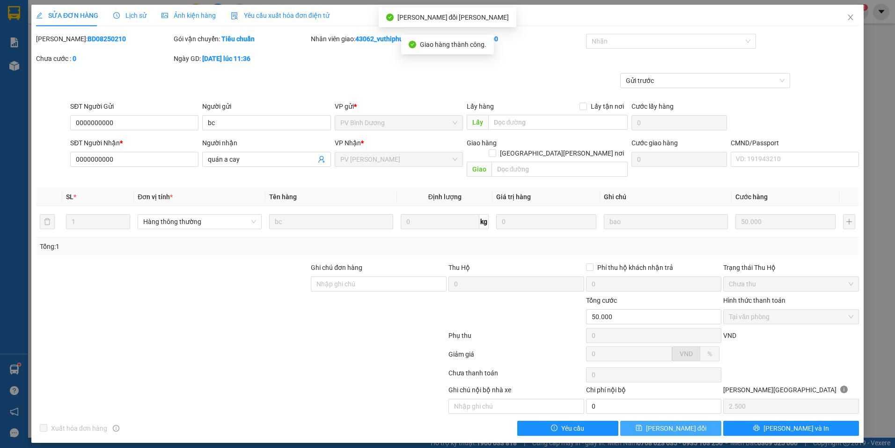
click at [694, 420] on button "[PERSON_NAME] đổi" at bounding box center [670, 427] width 101 height 15
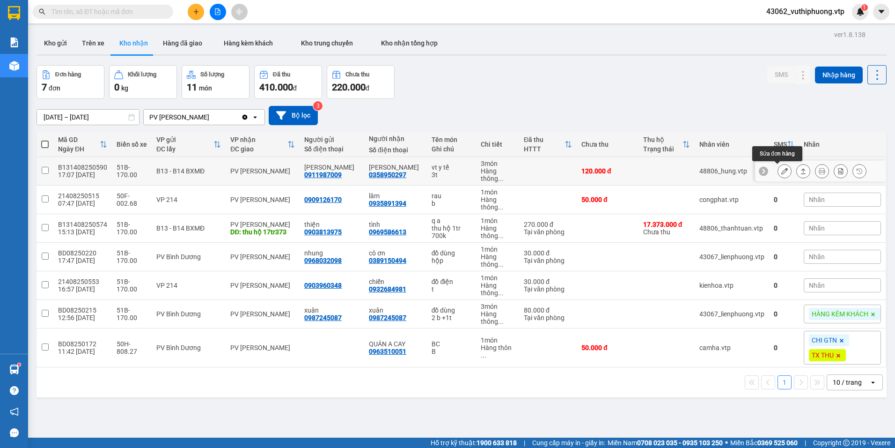
click at [781, 171] on icon at bounding box center [784, 171] width 7 height 7
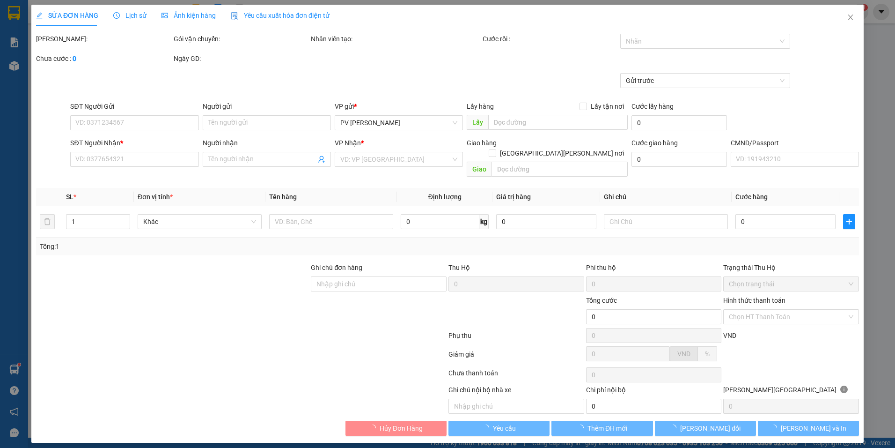
type input "0911987009"
type input "[PERSON_NAME]"
type input "0358950297"
type input "[PERSON_NAME]"
type input "120.000"
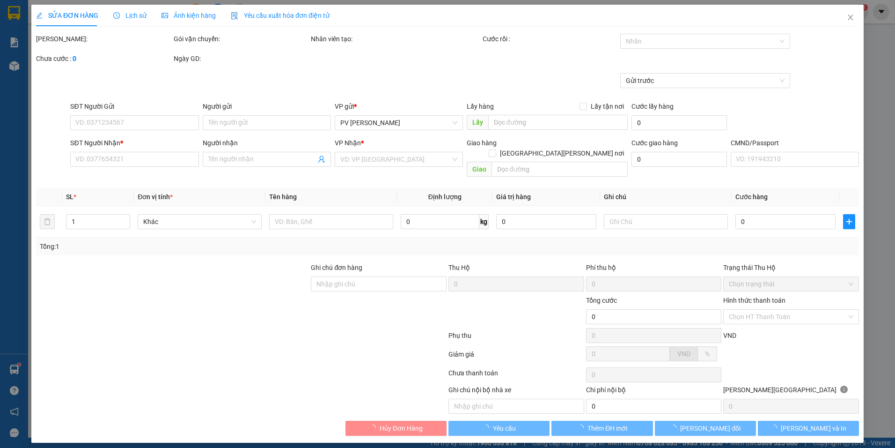
type input "120.000"
type input "6.000"
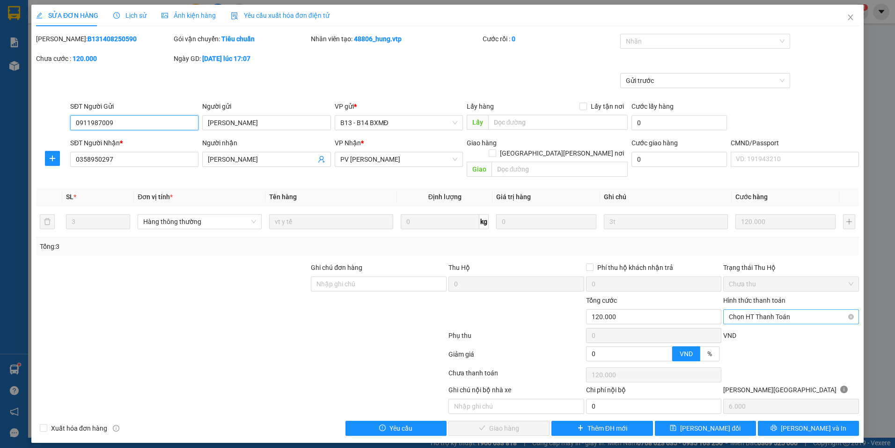
click at [762, 310] on span "Chọn HT Thanh Toán" at bounding box center [791, 316] width 125 height 14
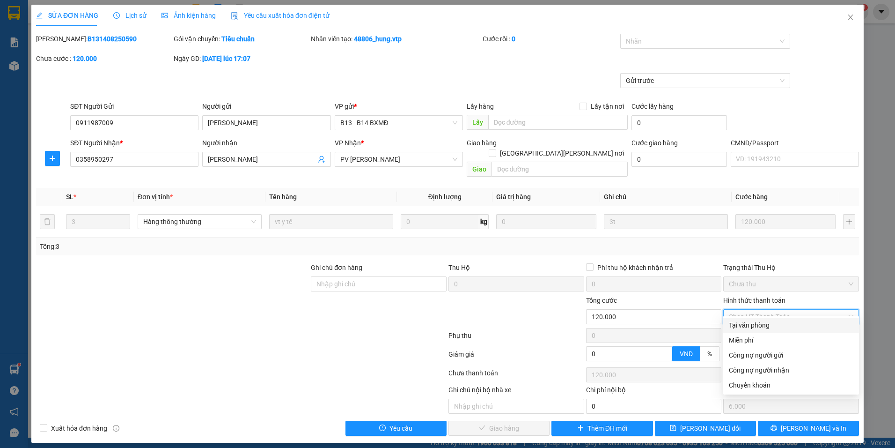
click at [764, 318] on div "Total Paid Fee 0 Total UnPaid Fee 120.000 Cash Collection Total Fee Mã ĐH: B131…" at bounding box center [447, 235] width 823 height 402
click at [735, 309] on span "Chọn HT Thanh Toán" at bounding box center [791, 316] width 125 height 14
click at [748, 322] on div "Tại văn phòng" at bounding box center [791, 325] width 125 height 10
type input "0"
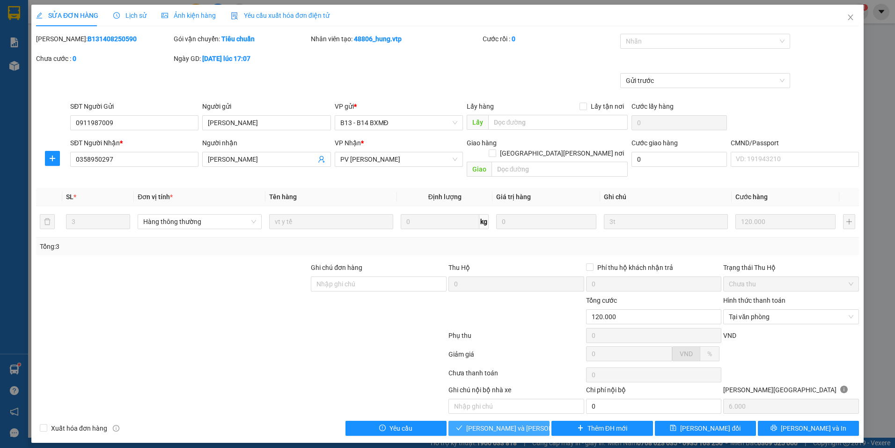
click at [505, 423] on span "[PERSON_NAME] và [PERSON_NAME] hàng" at bounding box center [529, 428] width 126 height 10
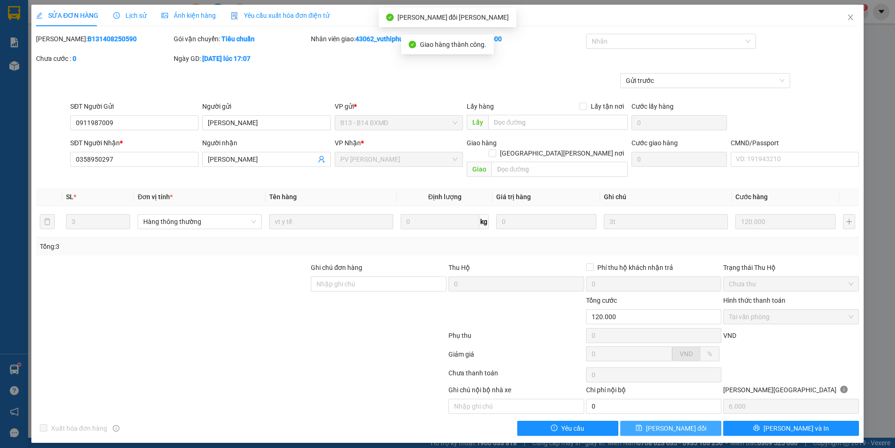
click at [705, 420] on button "[PERSON_NAME] đổi" at bounding box center [670, 427] width 101 height 15
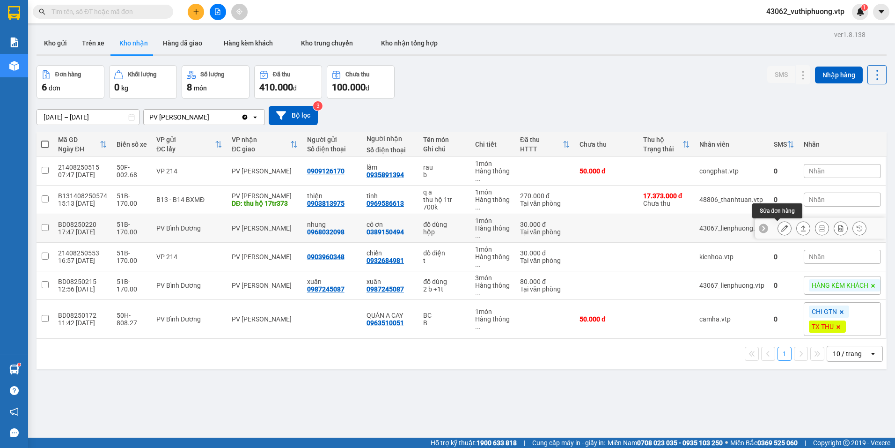
click at [781, 225] on icon at bounding box center [784, 228] width 7 height 7
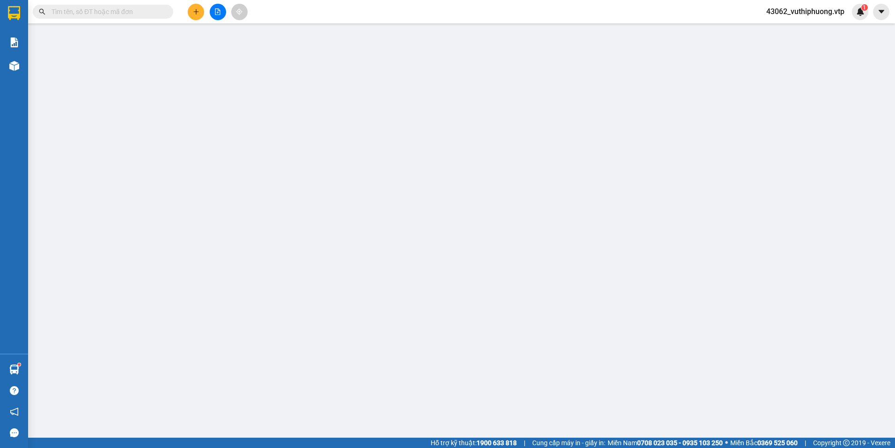
type input "0968032098"
type input "nhung"
type input "0389150494"
type input "cô ơn"
type input "30.000"
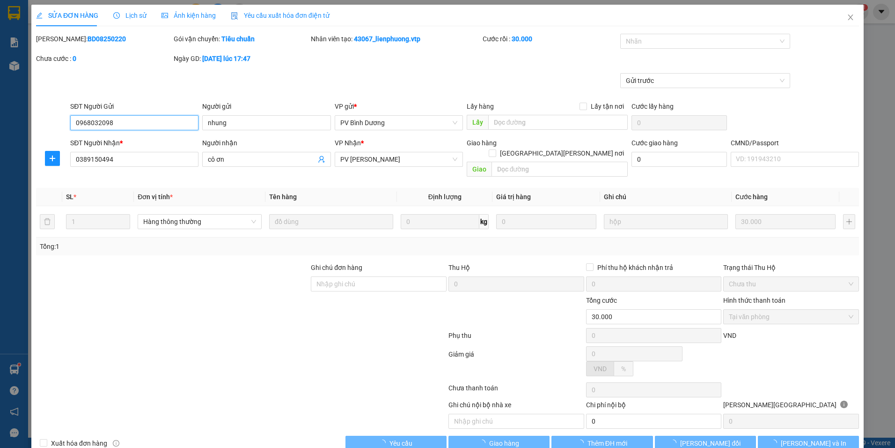
type input "1.500"
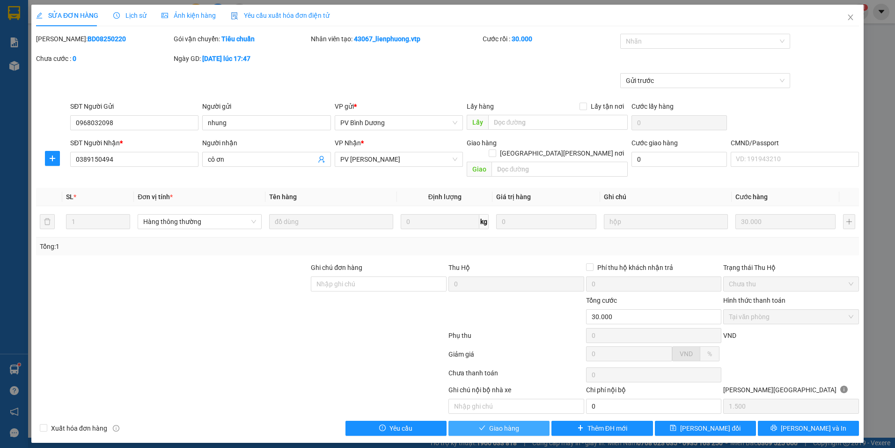
click at [506, 423] on span "Giao hàng" at bounding box center [504, 428] width 30 height 10
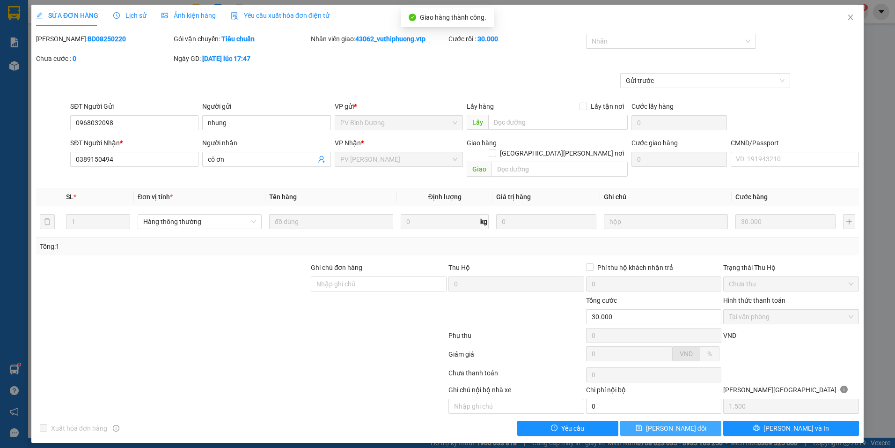
click at [695, 420] on button "[PERSON_NAME] đổi" at bounding box center [670, 427] width 101 height 15
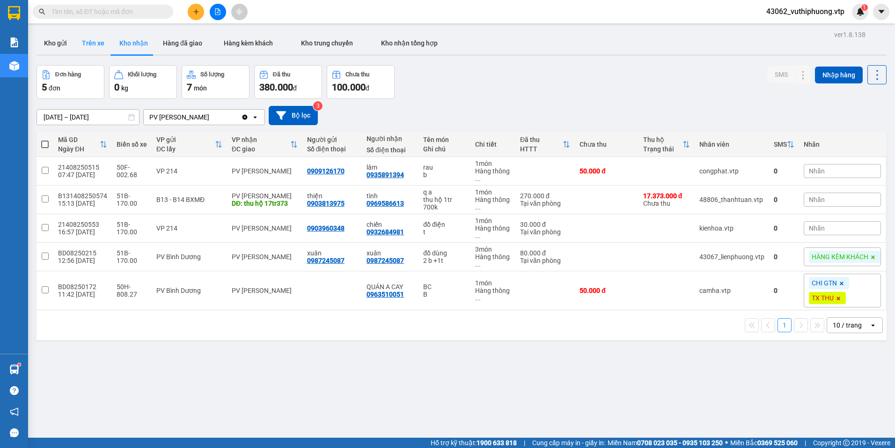
click at [97, 40] on button "Trên xe" at bounding box center [92, 43] width 37 height 22
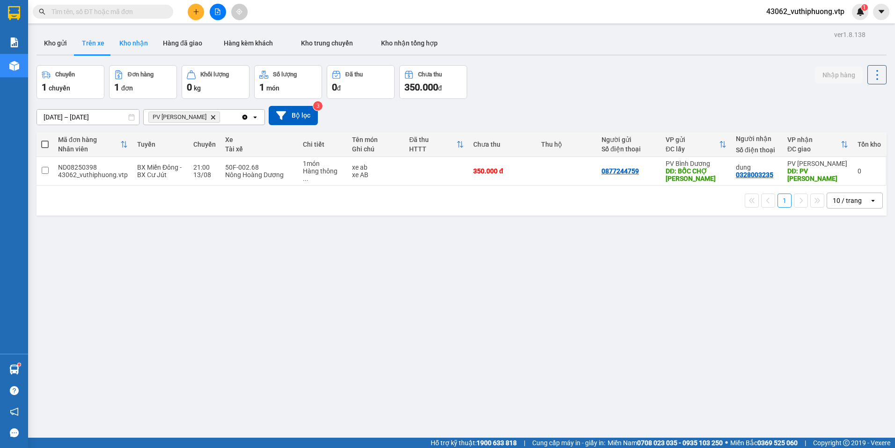
click at [145, 49] on button "Kho nhận" at bounding box center [134, 43] width 44 height 22
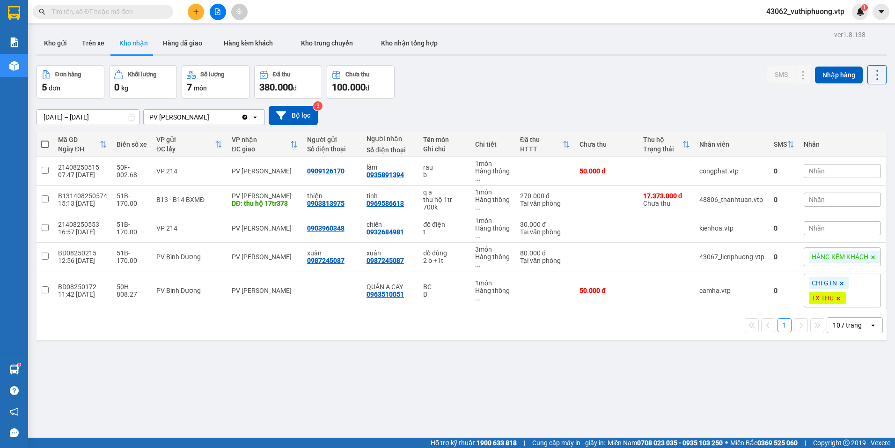
click at [104, 12] on input "text" at bounding box center [107, 12] width 110 height 10
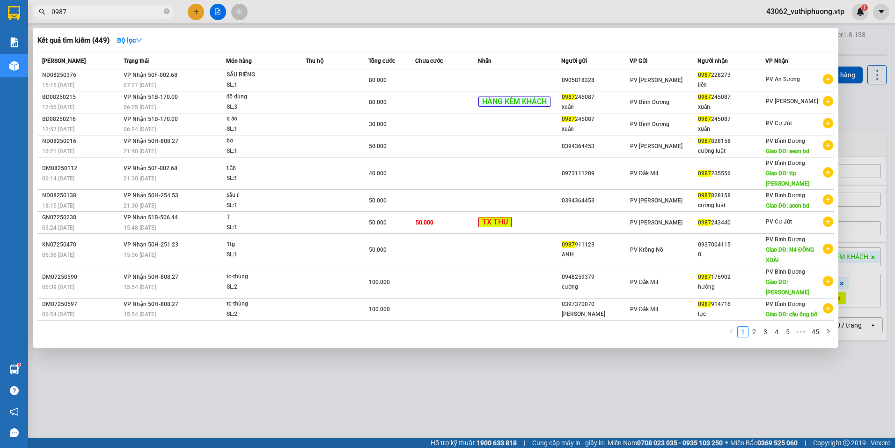
click at [551, 364] on div at bounding box center [447, 224] width 895 height 448
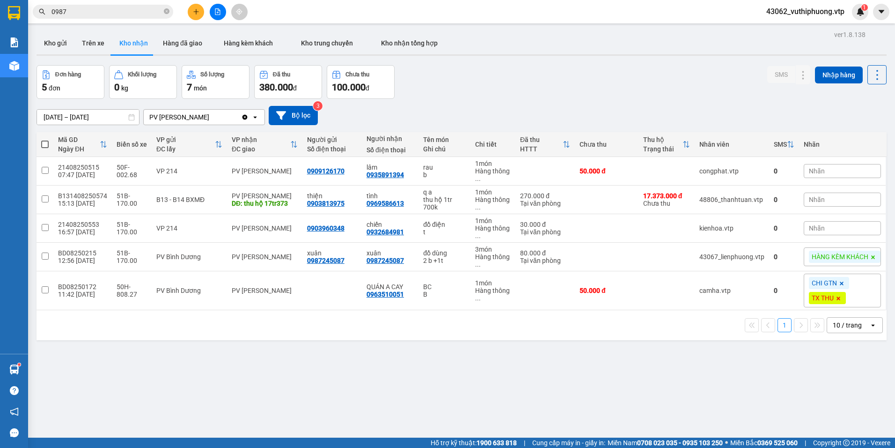
click at [77, 8] on input "0987" at bounding box center [107, 12] width 110 height 10
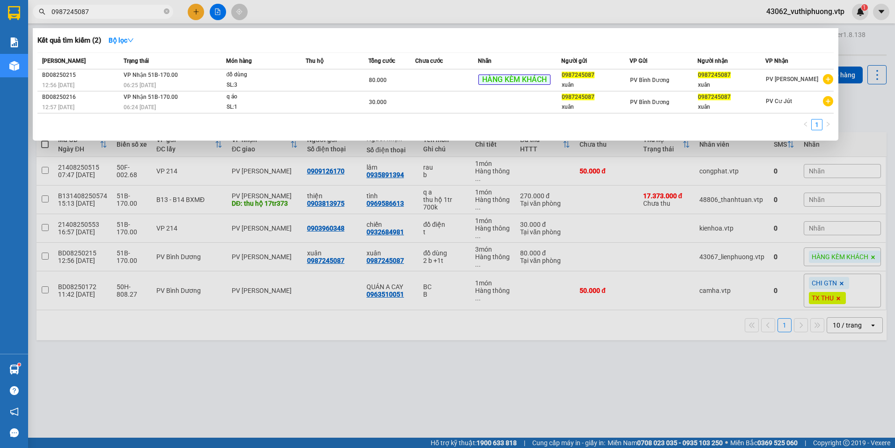
type input "0987245087"
click at [302, 374] on div at bounding box center [447, 224] width 895 height 448
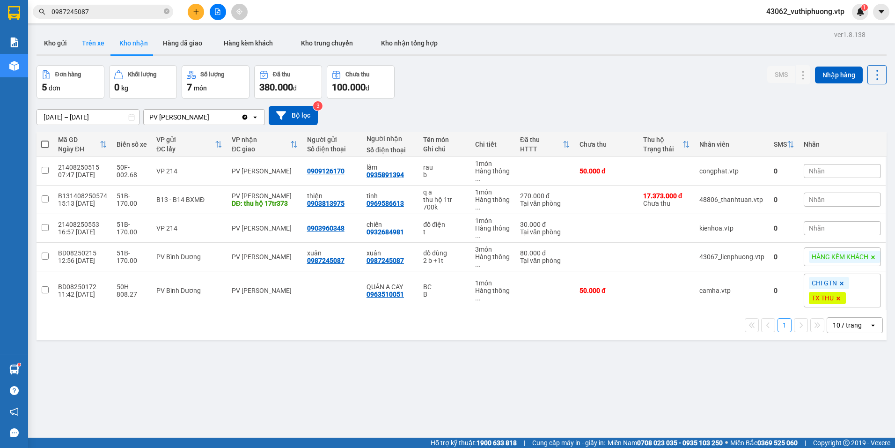
click at [89, 36] on button "Trên xe" at bounding box center [92, 43] width 37 height 22
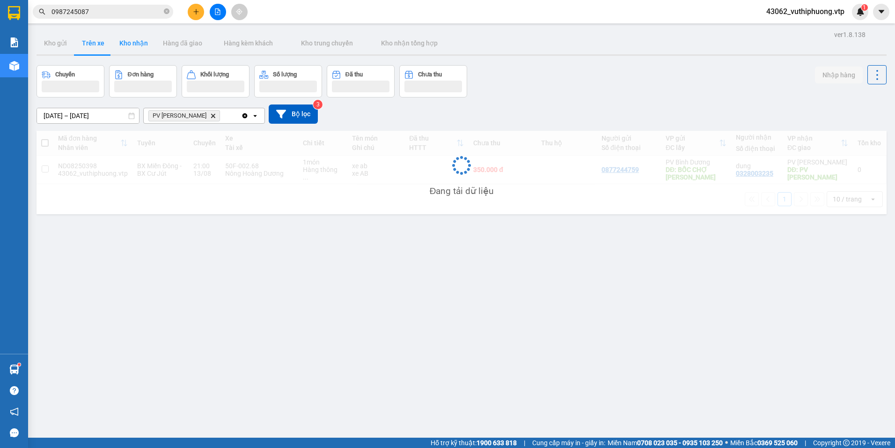
click at [125, 44] on button "Kho nhận" at bounding box center [134, 43] width 44 height 22
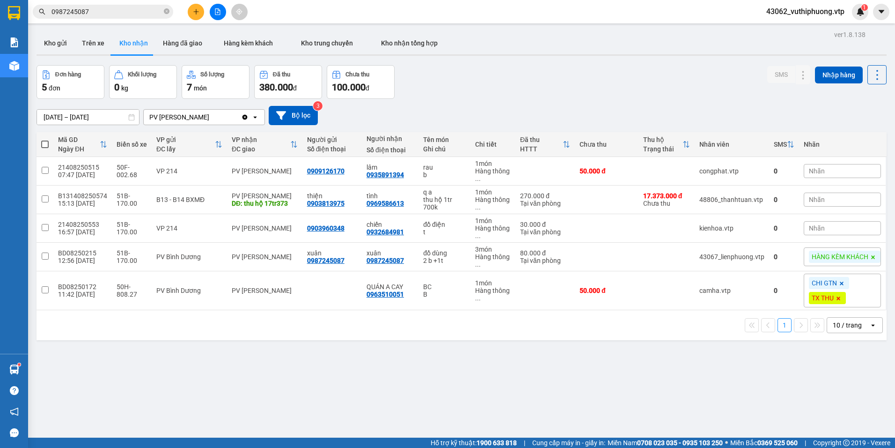
drag, startPoint x: 619, startPoint y: 447, endPoint x: 621, endPoint y: 456, distance: 9.2
click at [621, 447] on html "Kết quả [PERSON_NAME] ( 2 ) Bộ lọc Mã ĐH Trạng thái Món hàng Thu hộ Tổng [PERSO…" at bounding box center [447, 224] width 895 height 448
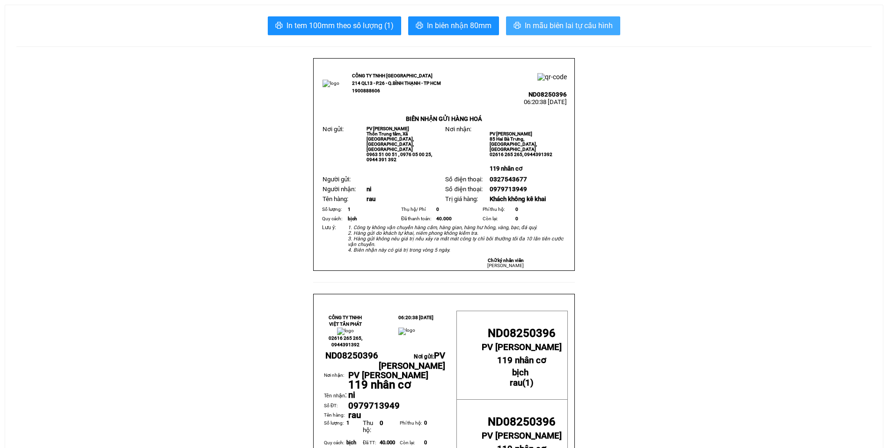
click at [551, 23] on span "In mẫu biên lai tự cấu hình" at bounding box center [569, 26] width 88 height 12
